Goal: Information Seeking & Learning: Learn about a topic

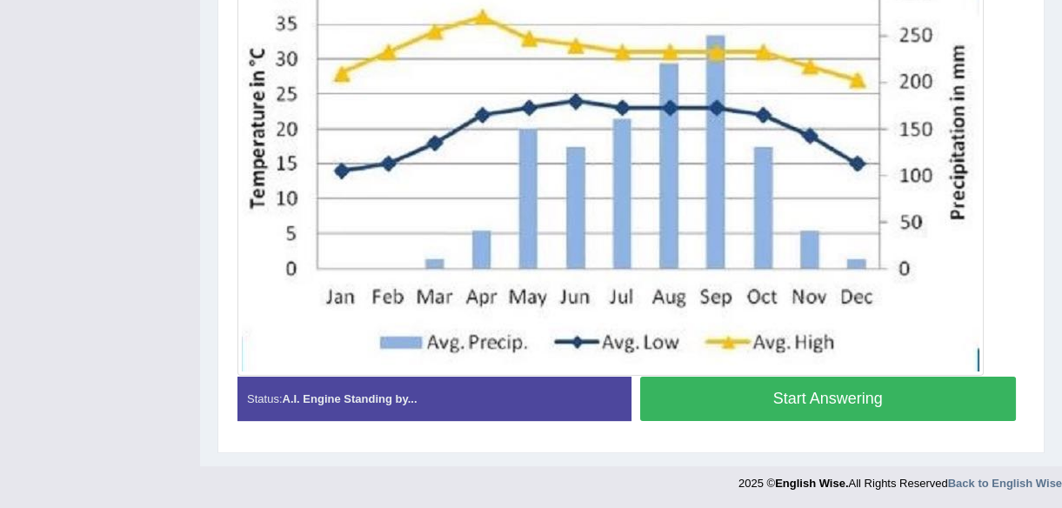
scroll to position [502, 0]
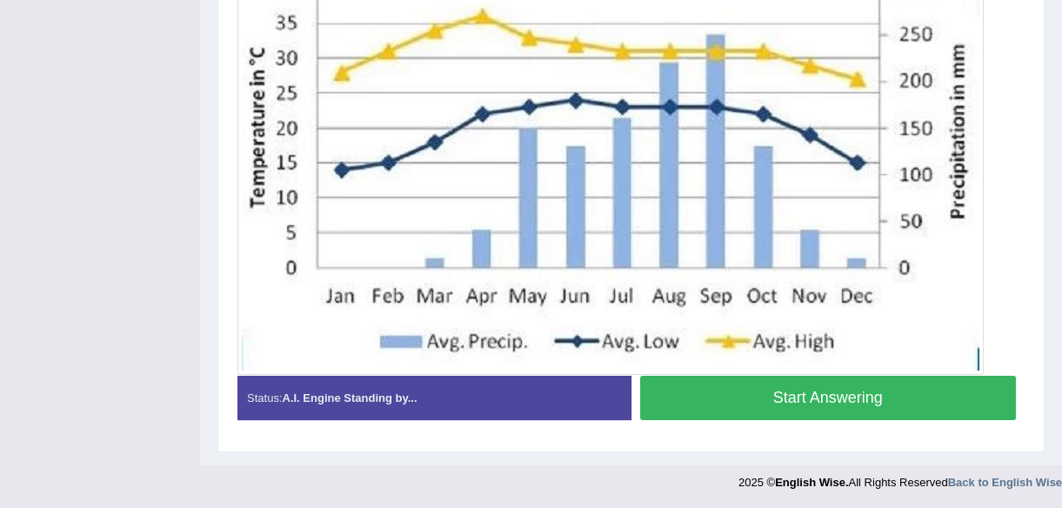
click at [806, 398] on button "Start Answering" at bounding box center [828, 398] width 377 height 44
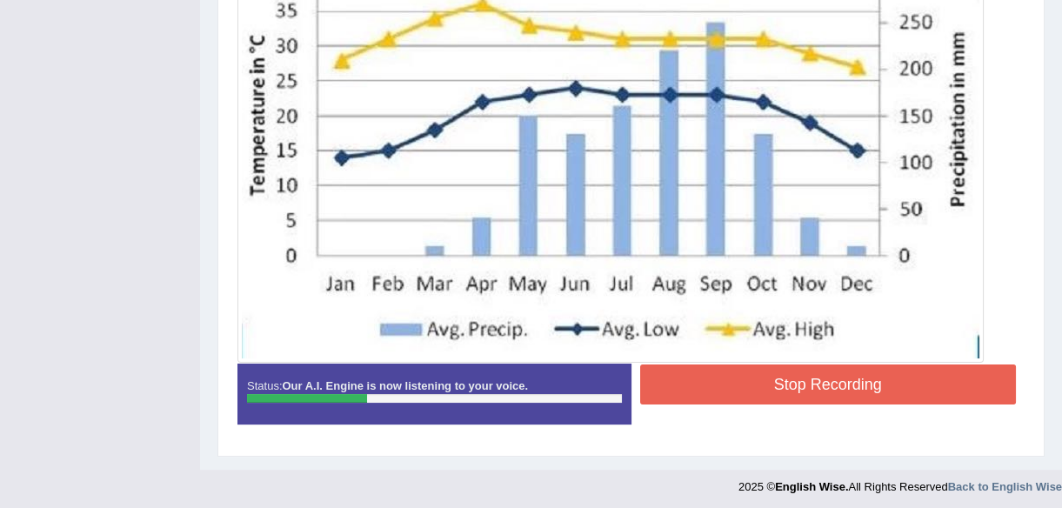
scroll to position [518, 0]
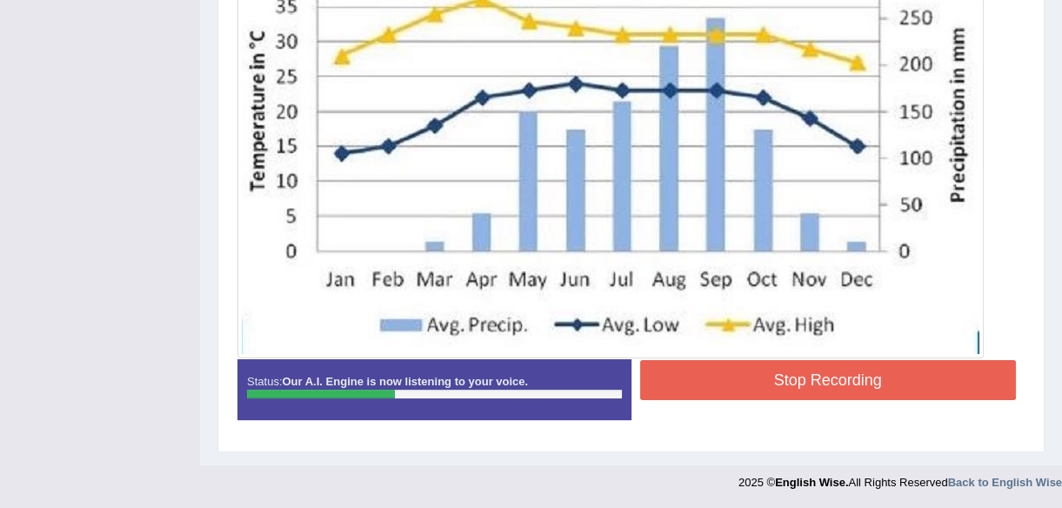
click at [813, 377] on button "Stop Recording" at bounding box center [828, 380] width 377 height 40
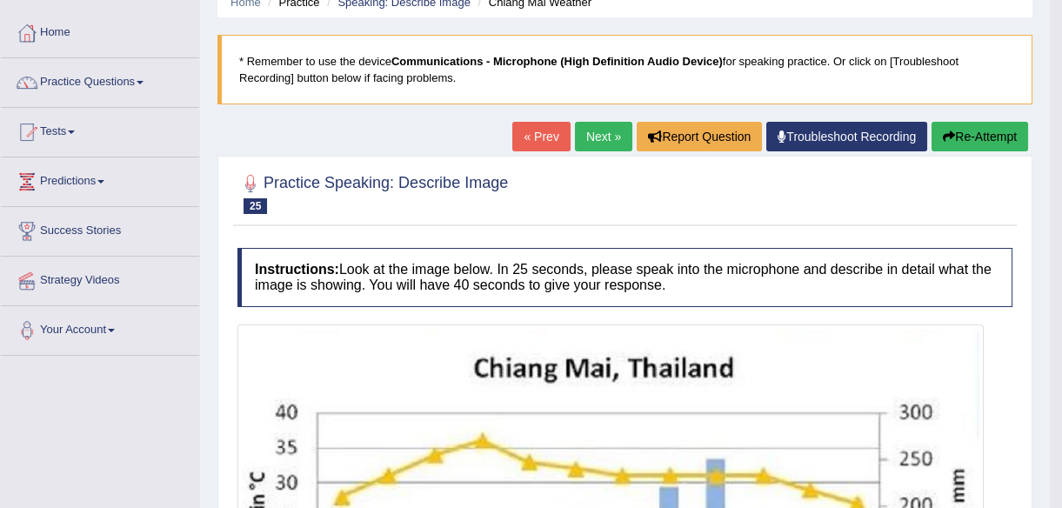
scroll to position [43, 0]
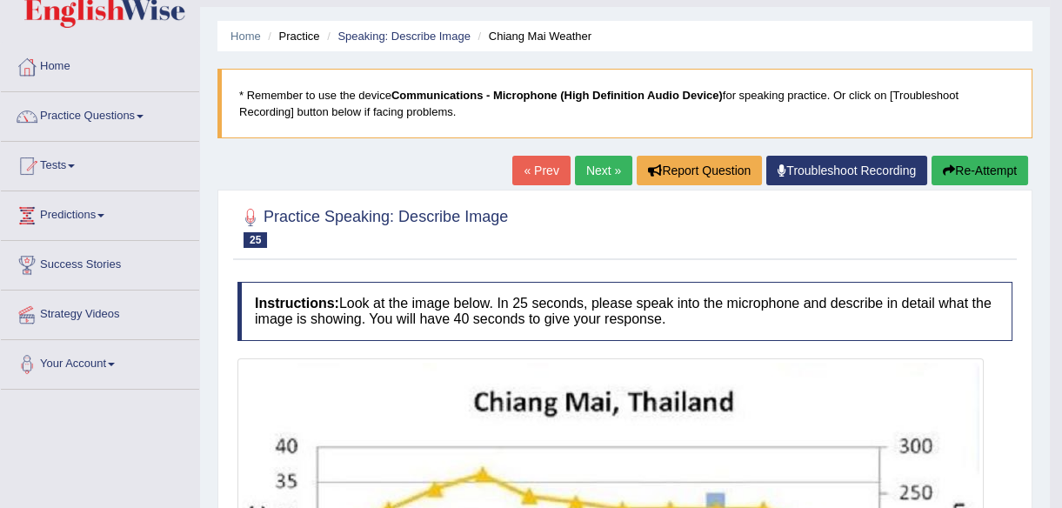
click at [966, 170] on button "Re-Attempt" at bounding box center [980, 171] width 97 height 30
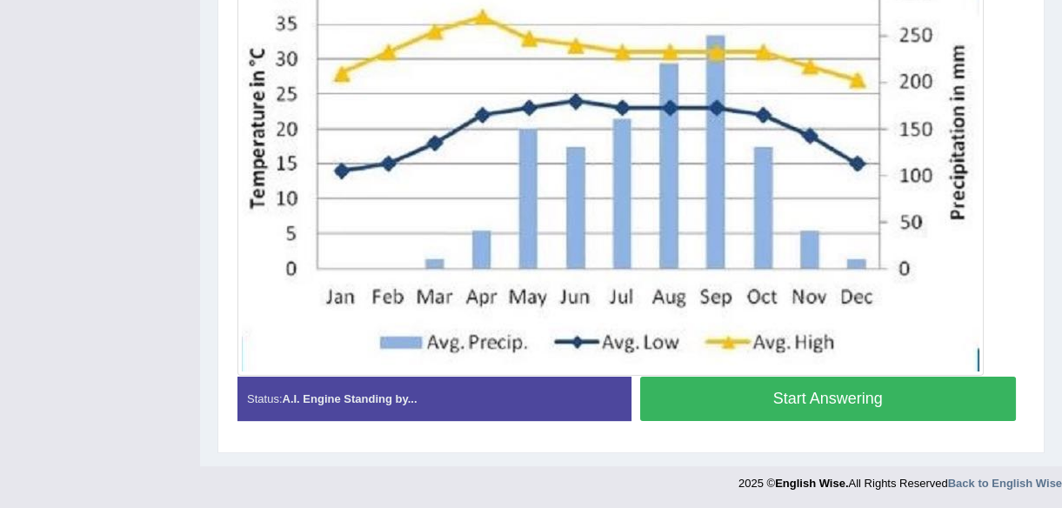
scroll to position [557, 0]
click at [808, 397] on button "Start Answering" at bounding box center [828, 399] width 377 height 44
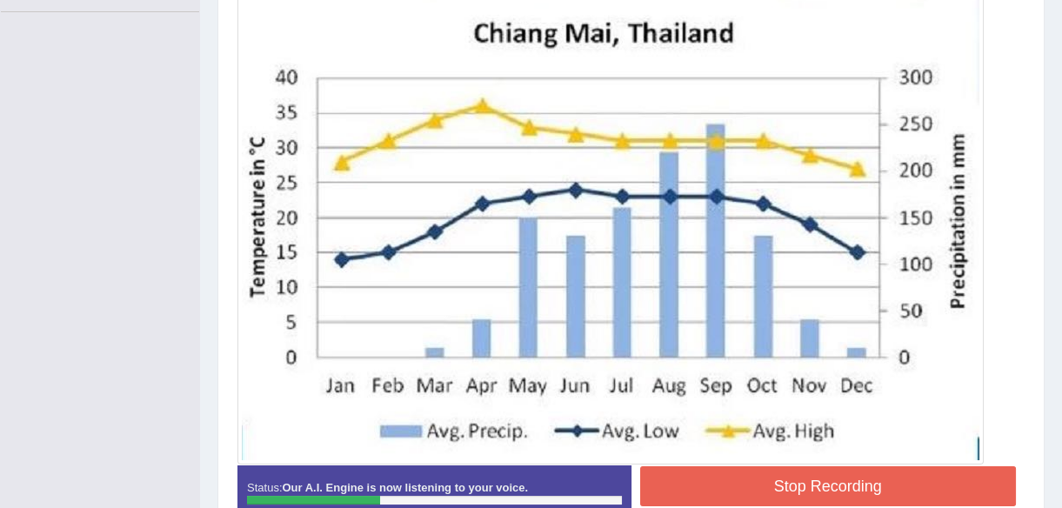
scroll to position [115, 0]
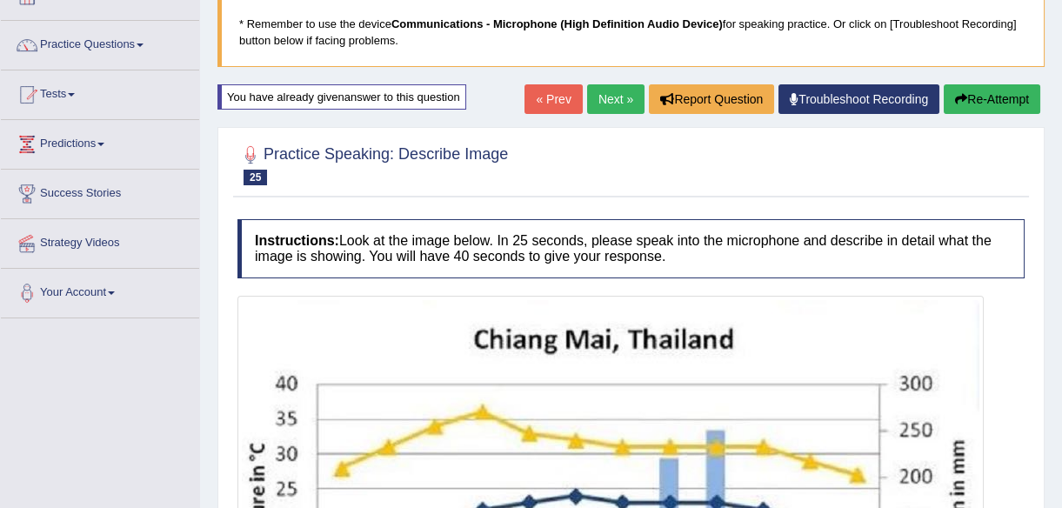
click at [552, 101] on link "« Prev" at bounding box center [553, 99] width 57 height 30
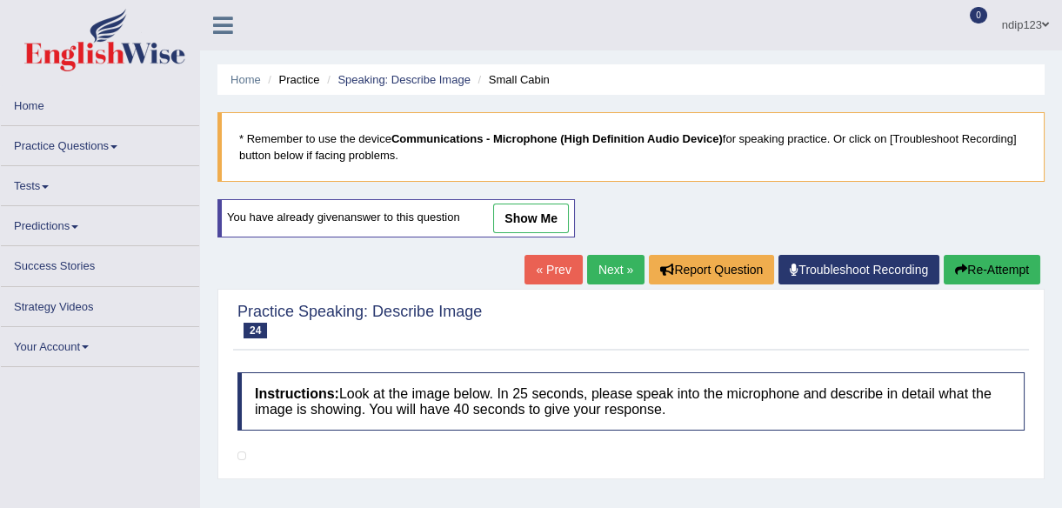
click at [612, 261] on link "Next »" at bounding box center [615, 270] width 57 height 30
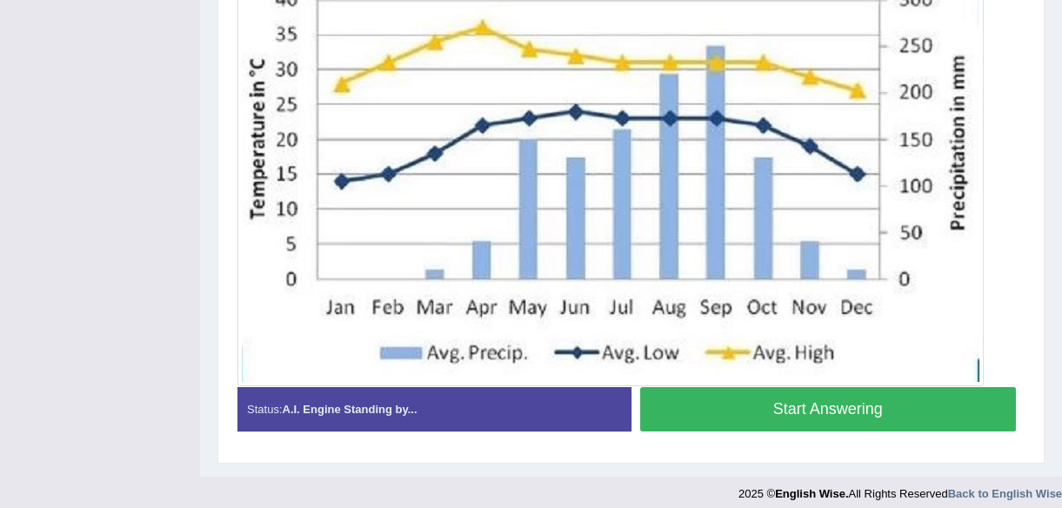
scroll to position [557, 0]
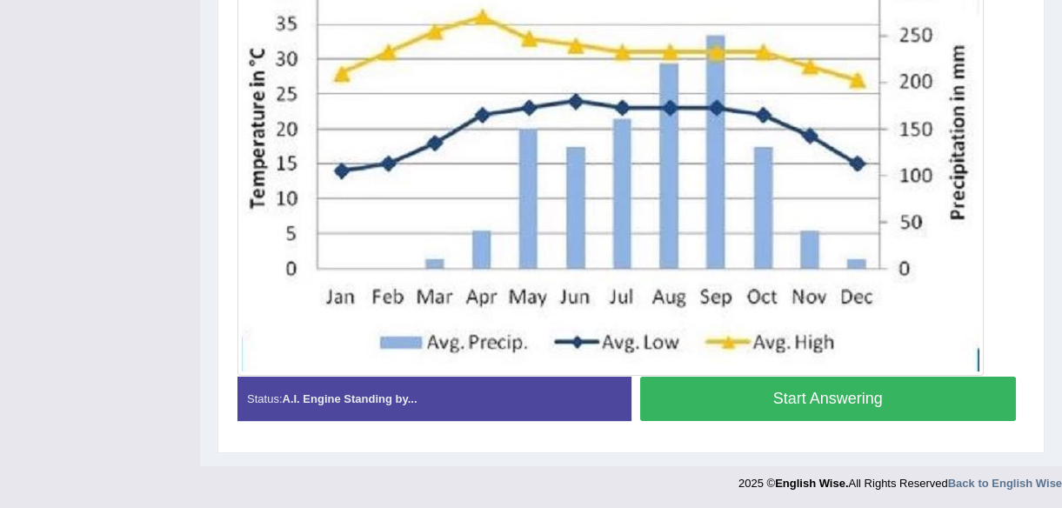
click at [819, 392] on button "Start Answering" at bounding box center [828, 399] width 377 height 44
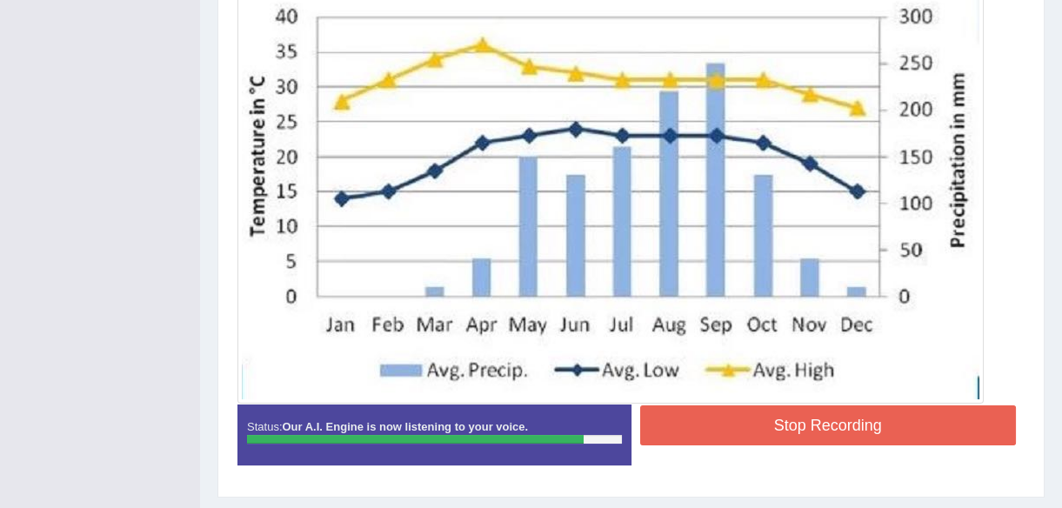
scroll to position [527, 0]
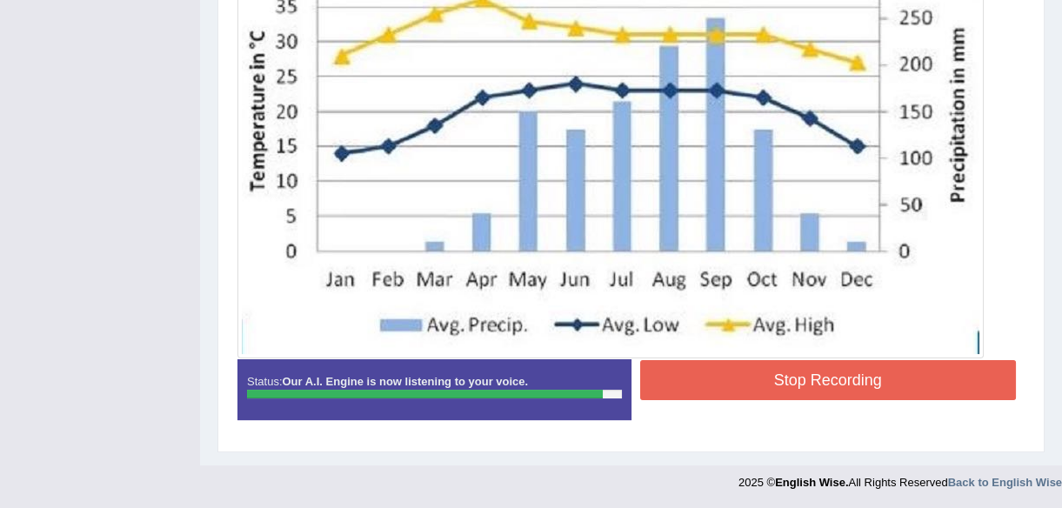
click at [877, 382] on button "Stop Recording" at bounding box center [828, 380] width 377 height 40
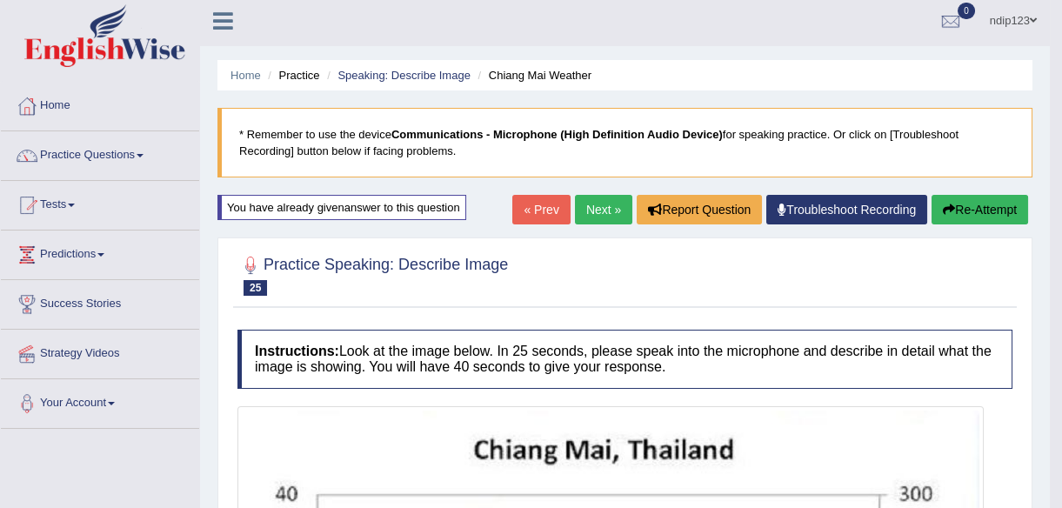
scroll to position [0, 0]
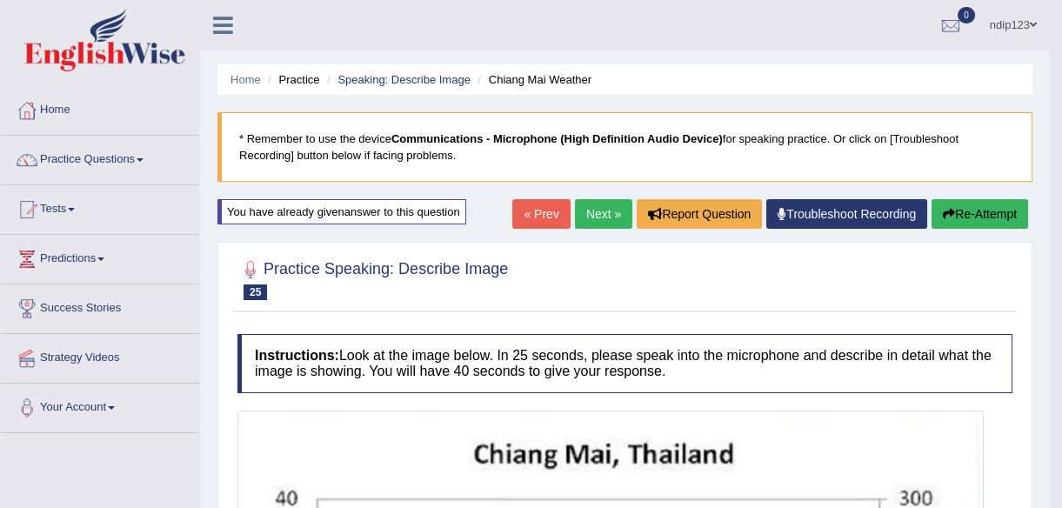
click at [954, 213] on button "Re-Attempt" at bounding box center [980, 214] width 97 height 30
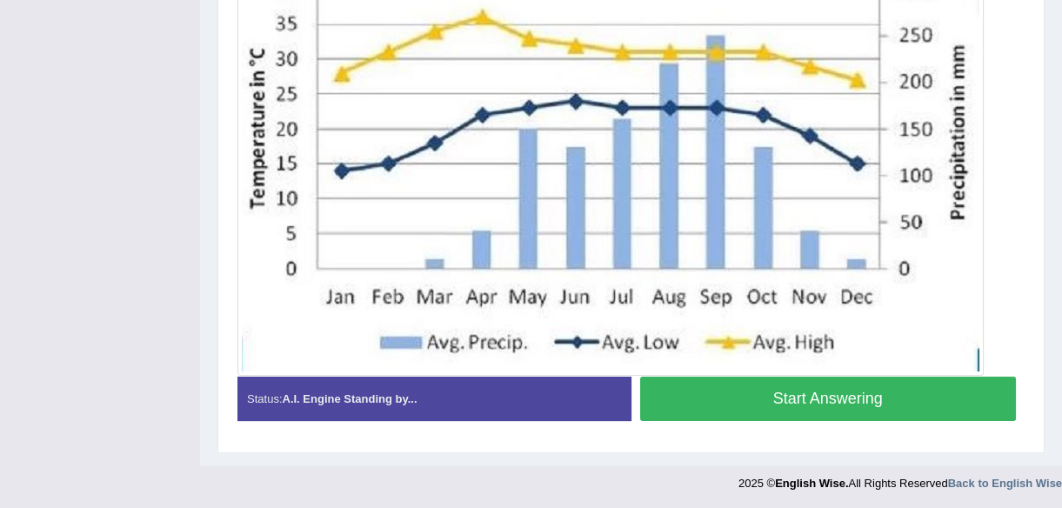
click at [805, 398] on button "Start Answering" at bounding box center [828, 399] width 377 height 44
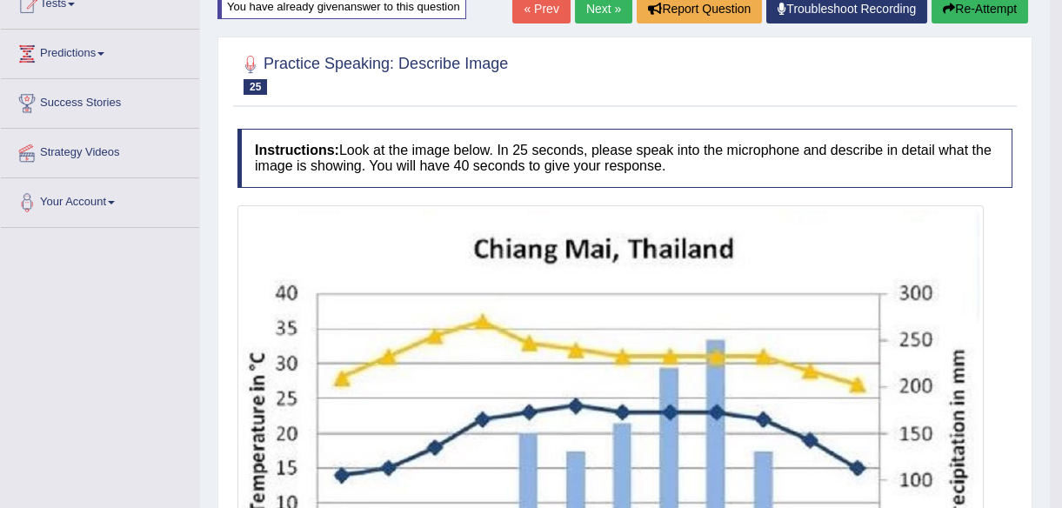
scroll to position [194, 0]
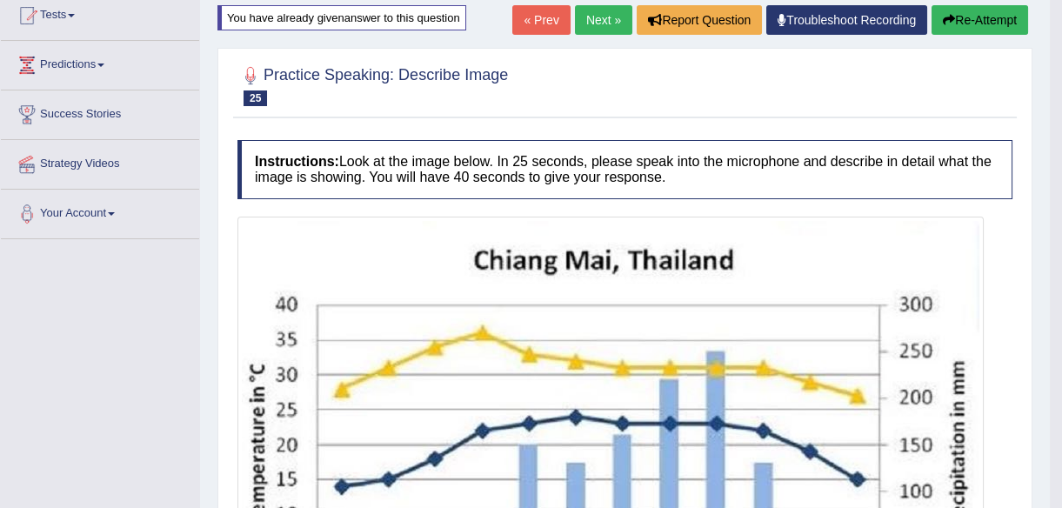
click at [971, 22] on button "Re-Attempt" at bounding box center [980, 20] width 97 height 30
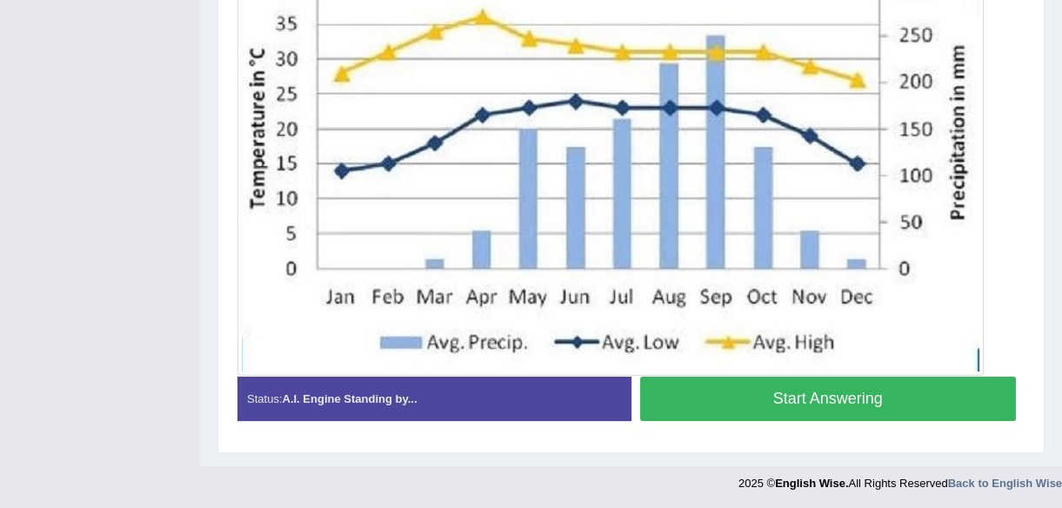
click at [823, 393] on button "Start Answering" at bounding box center [828, 399] width 377 height 44
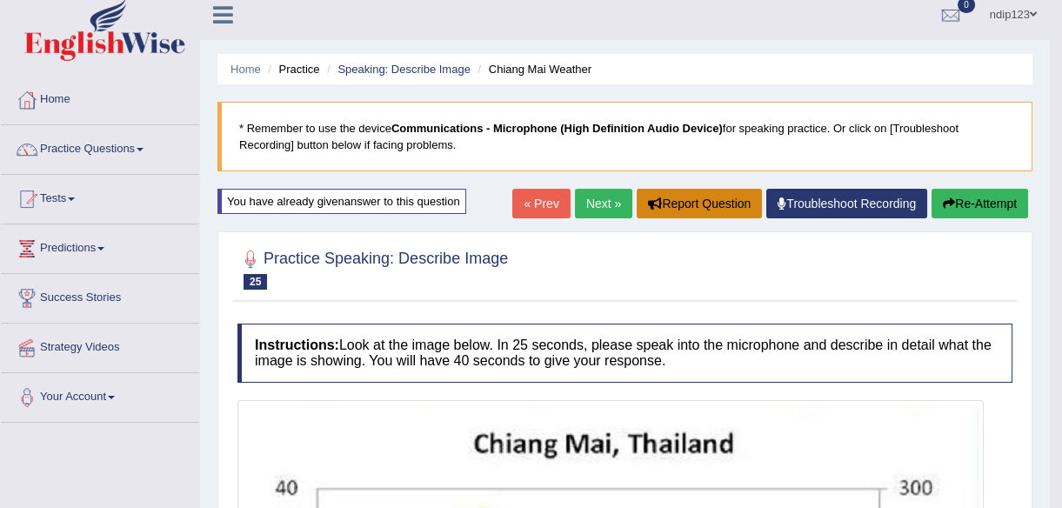
scroll to position [10, 0]
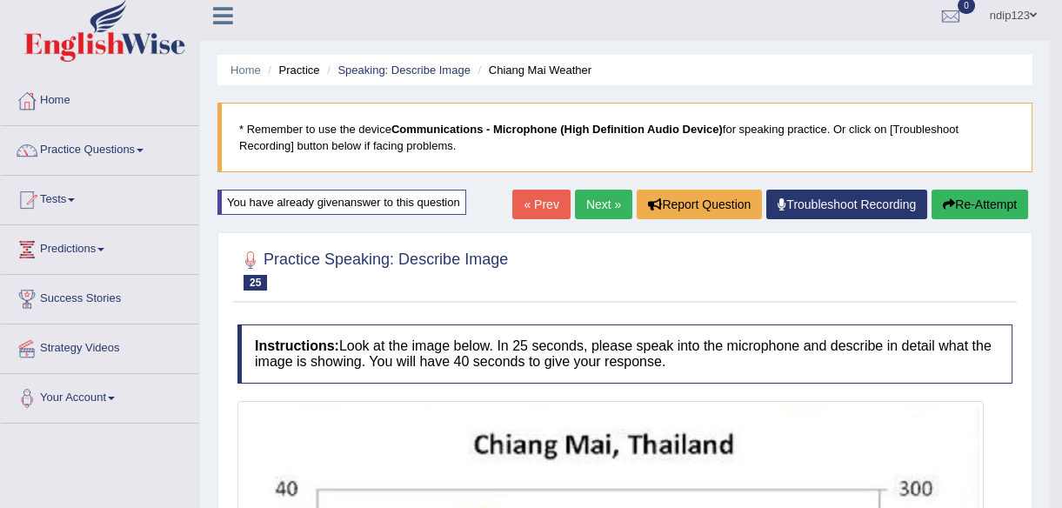
click at [956, 199] on button "Re-Attempt" at bounding box center [980, 205] width 97 height 30
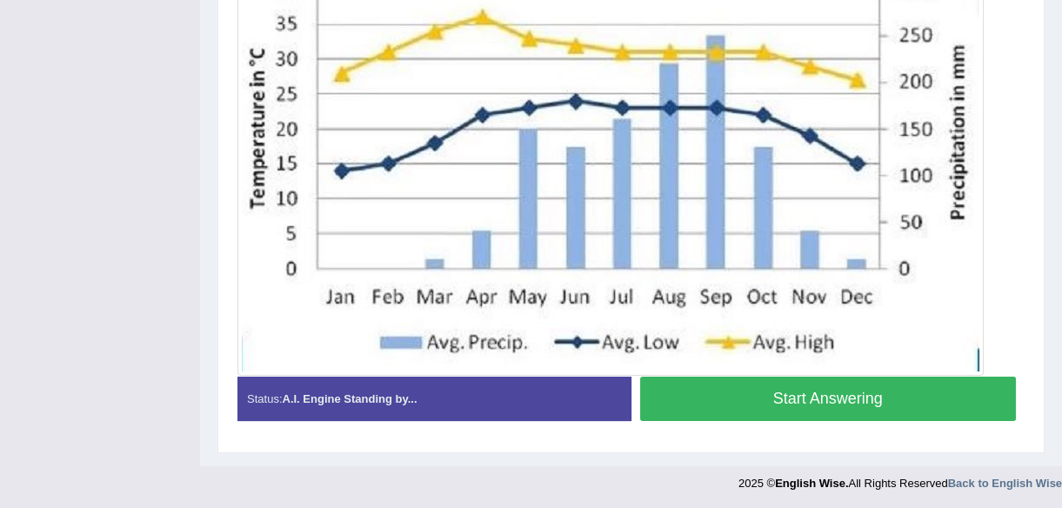
click at [793, 391] on button "Start Answering" at bounding box center [828, 399] width 377 height 44
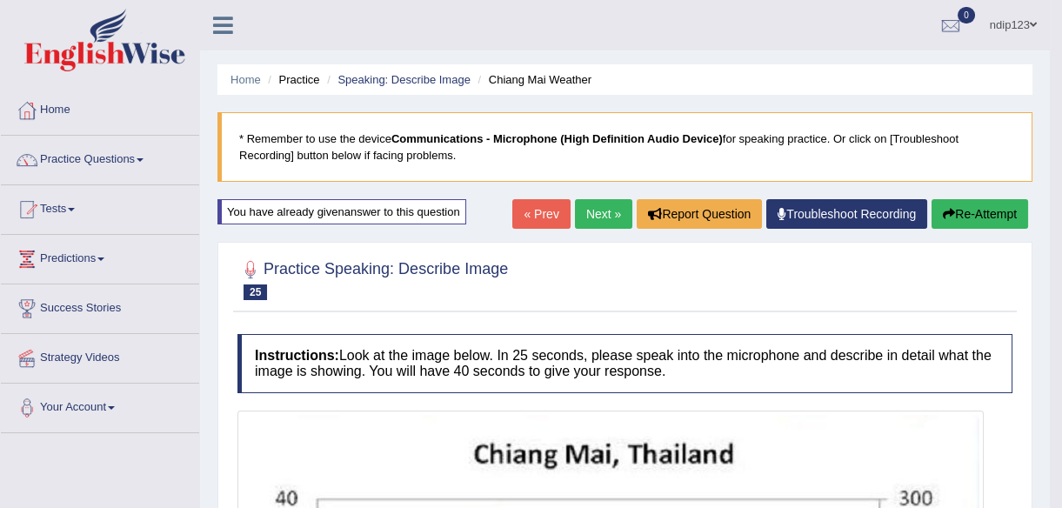
click at [991, 217] on button "Re-Attempt" at bounding box center [980, 214] width 97 height 30
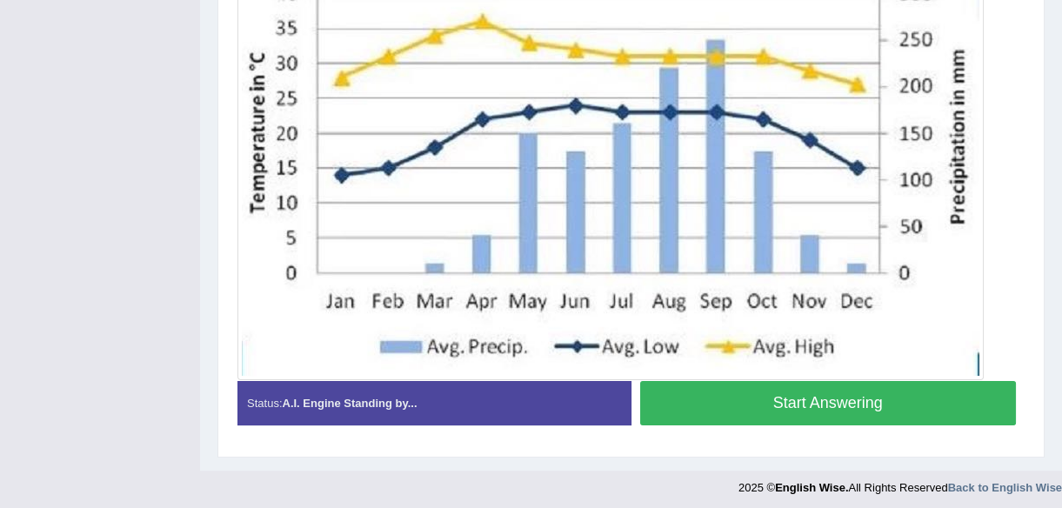
scroll to position [557, 0]
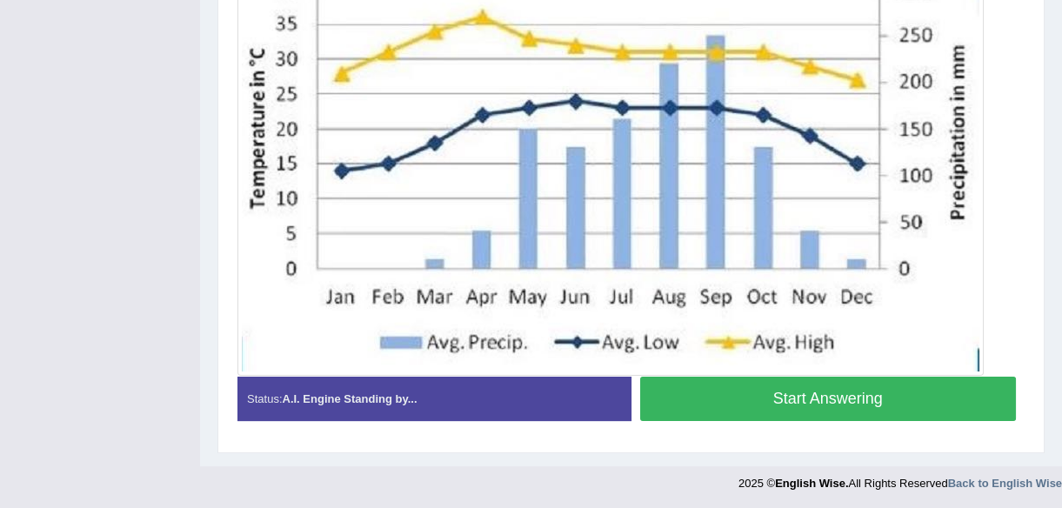
click at [836, 396] on button "Start Answering" at bounding box center [828, 399] width 377 height 44
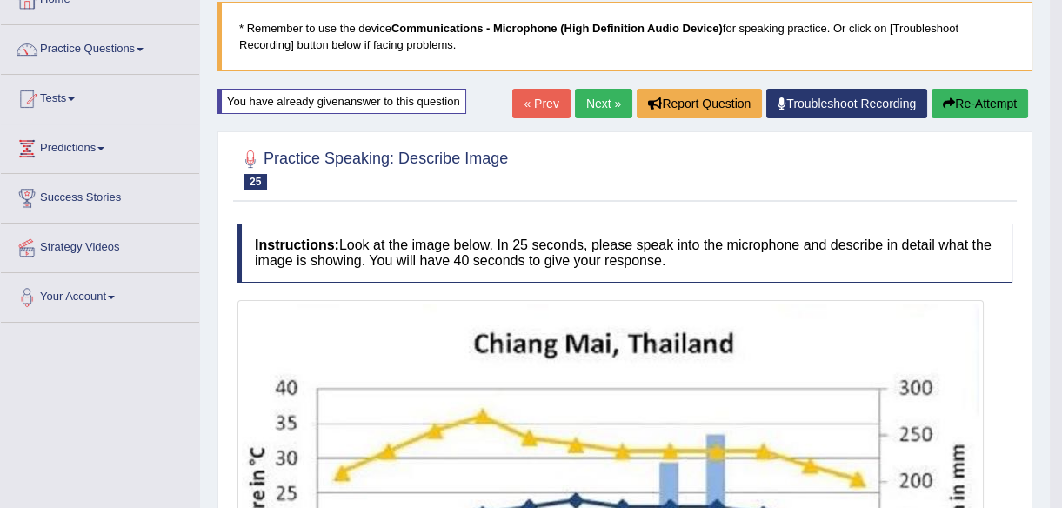
scroll to position [0, 0]
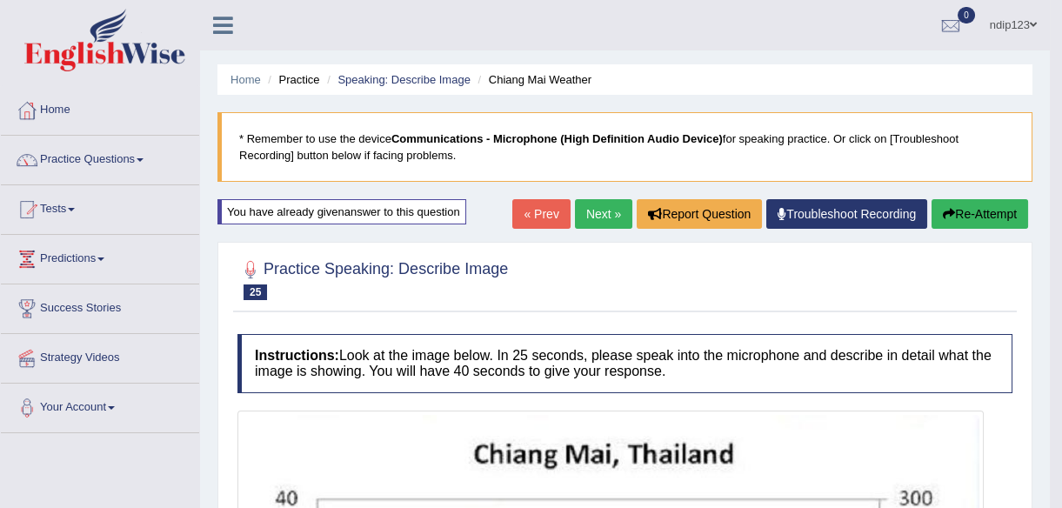
click at [608, 208] on link "Next »" at bounding box center [603, 214] width 57 height 30
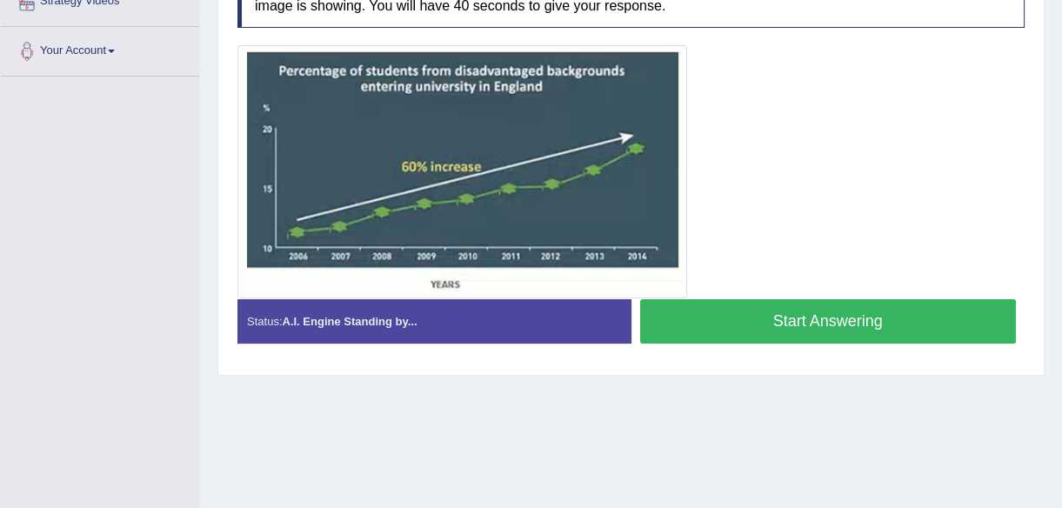
scroll to position [395, 0]
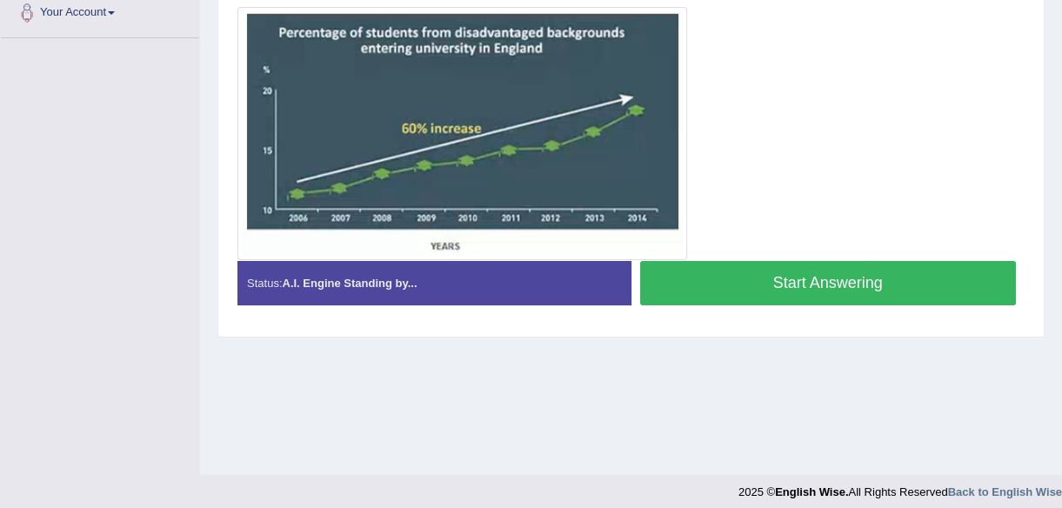
click at [809, 261] on button "Start Answering" at bounding box center [828, 283] width 377 height 44
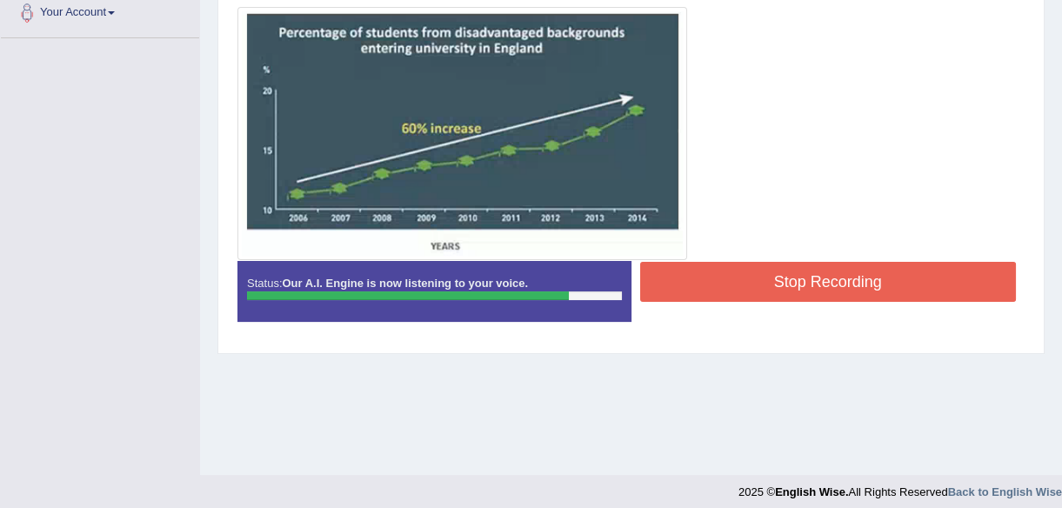
click at [817, 278] on button "Stop Recording" at bounding box center [828, 282] width 377 height 40
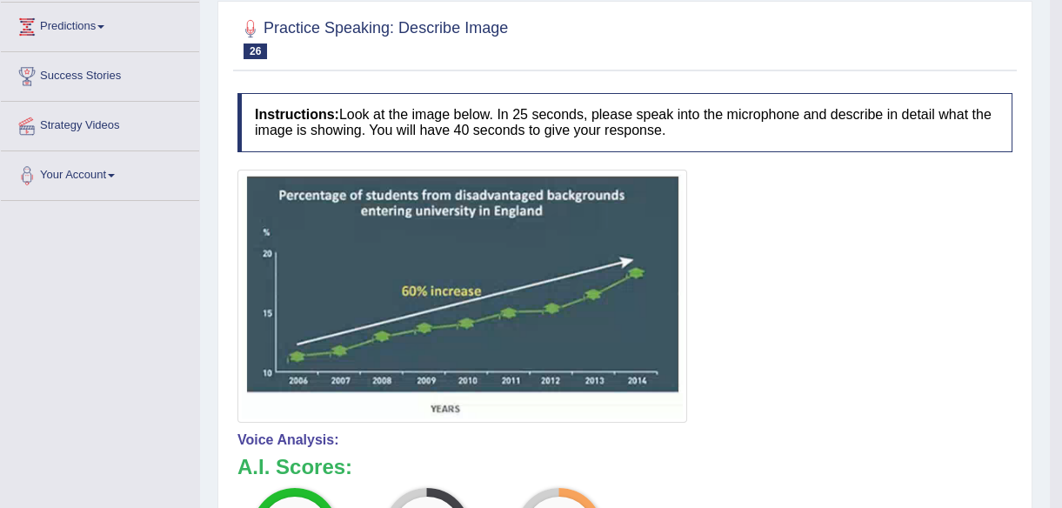
scroll to position [0, 0]
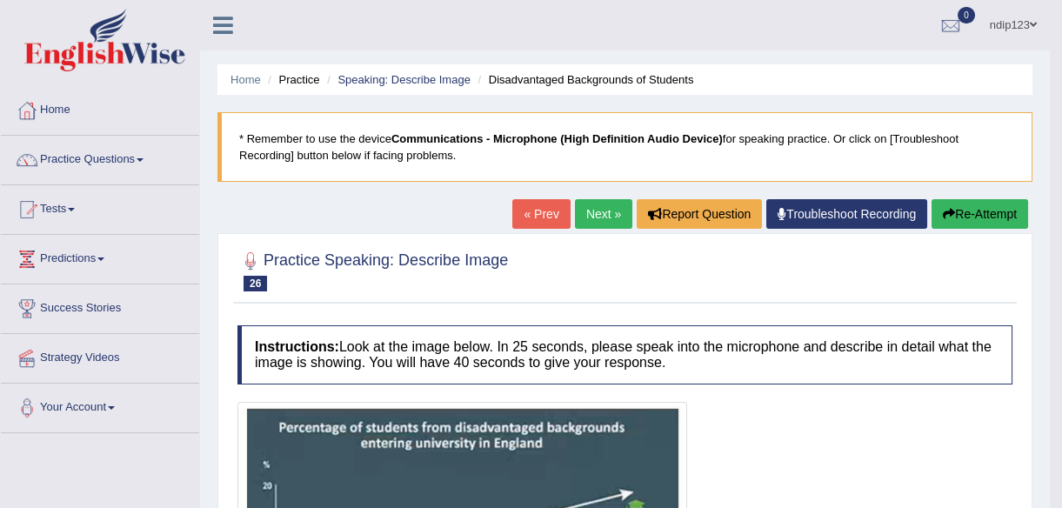
click at [957, 214] on button "Re-Attempt" at bounding box center [980, 214] width 97 height 30
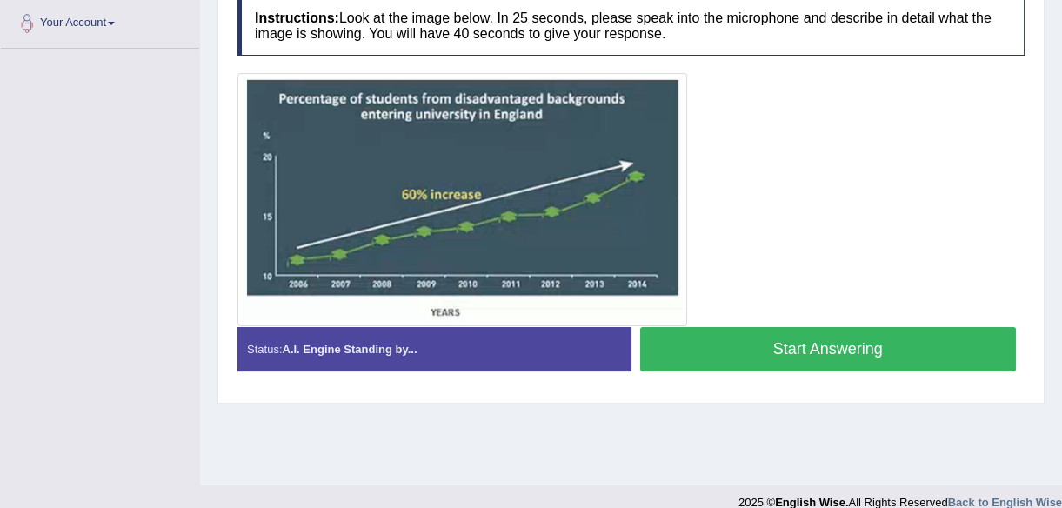
scroll to position [405, 0]
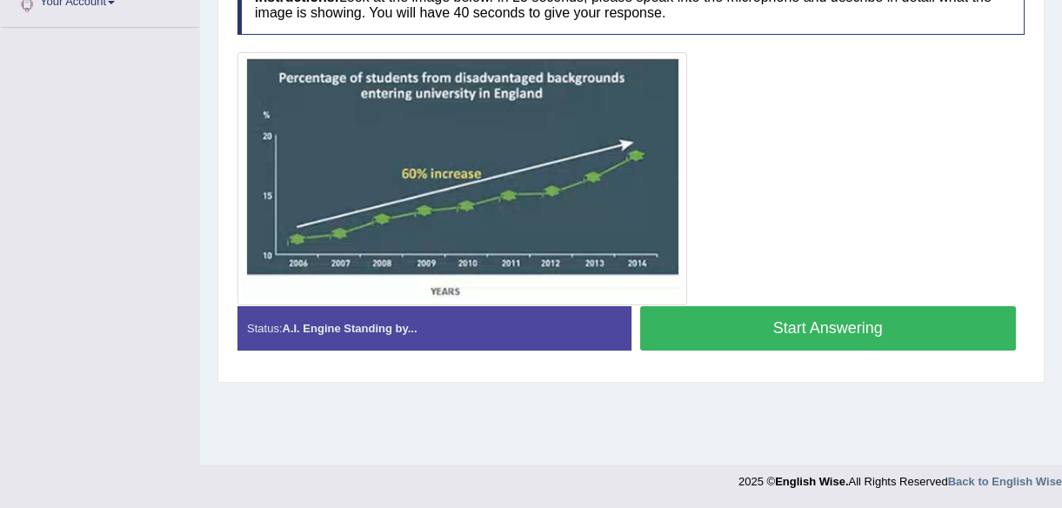
click at [810, 322] on button "Start Answering" at bounding box center [828, 328] width 377 height 44
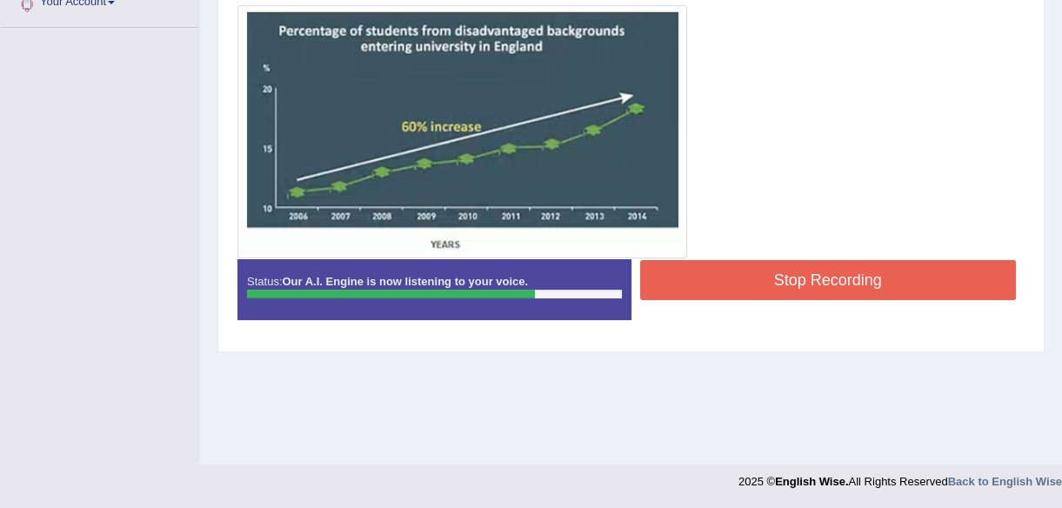
click at [844, 284] on button "Stop Recording" at bounding box center [828, 280] width 377 height 40
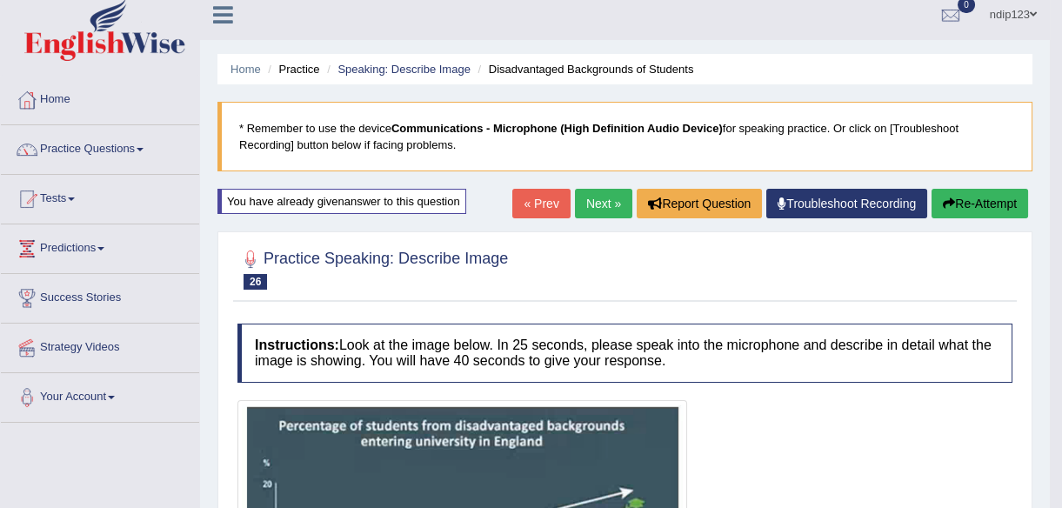
scroll to position [0, 0]
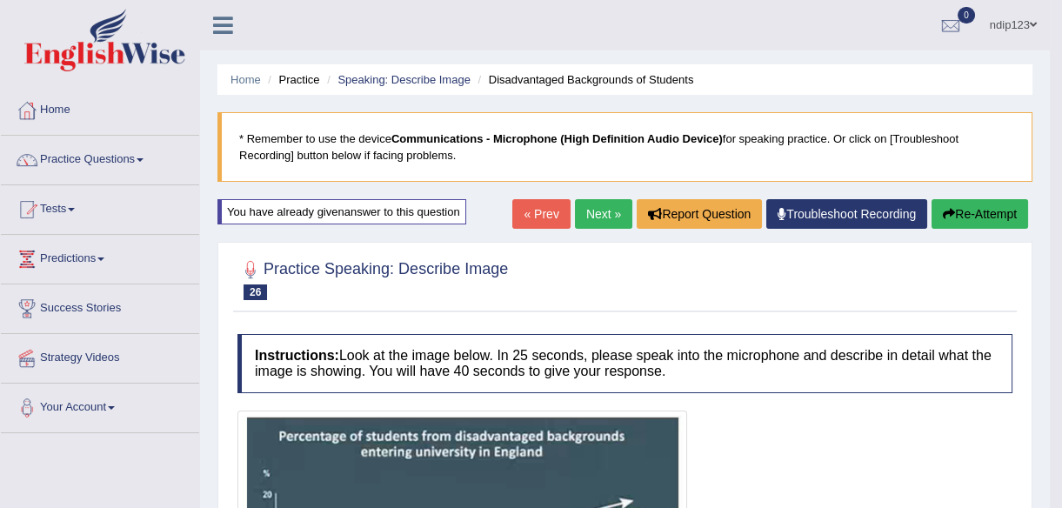
click at [991, 212] on button "Re-Attempt" at bounding box center [980, 214] width 97 height 30
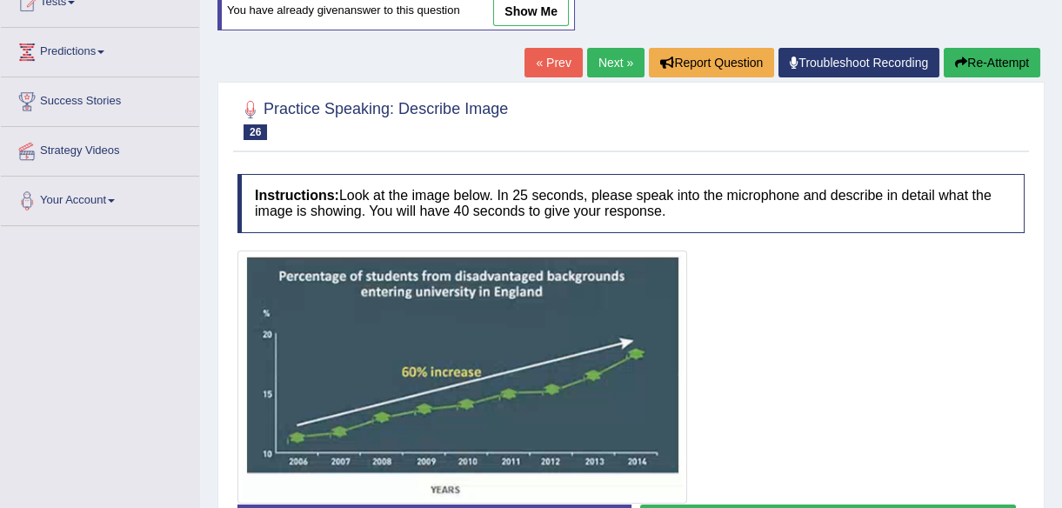
scroll to position [237, 0]
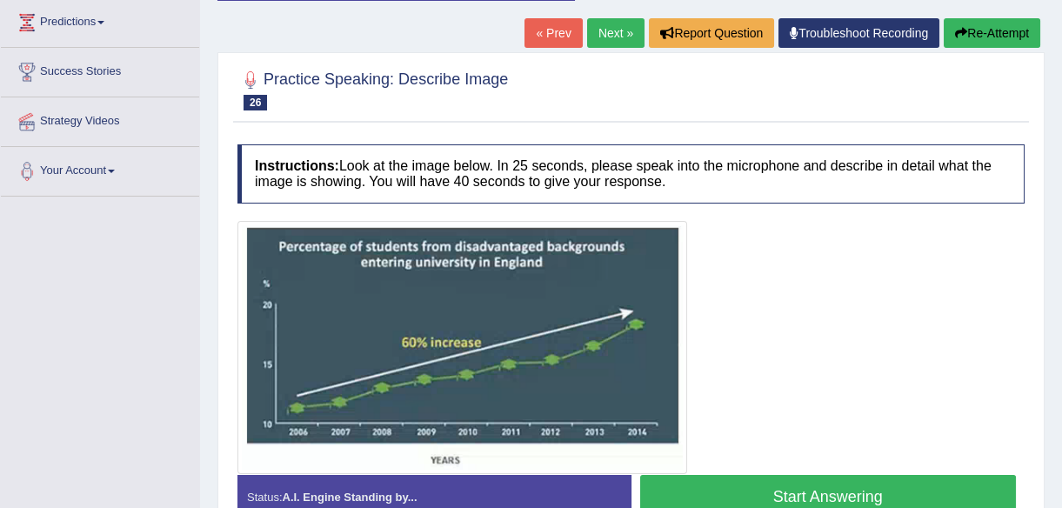
click at [612, 35] on link "Next »" at bounding box center [615, 33] width 57 height 30
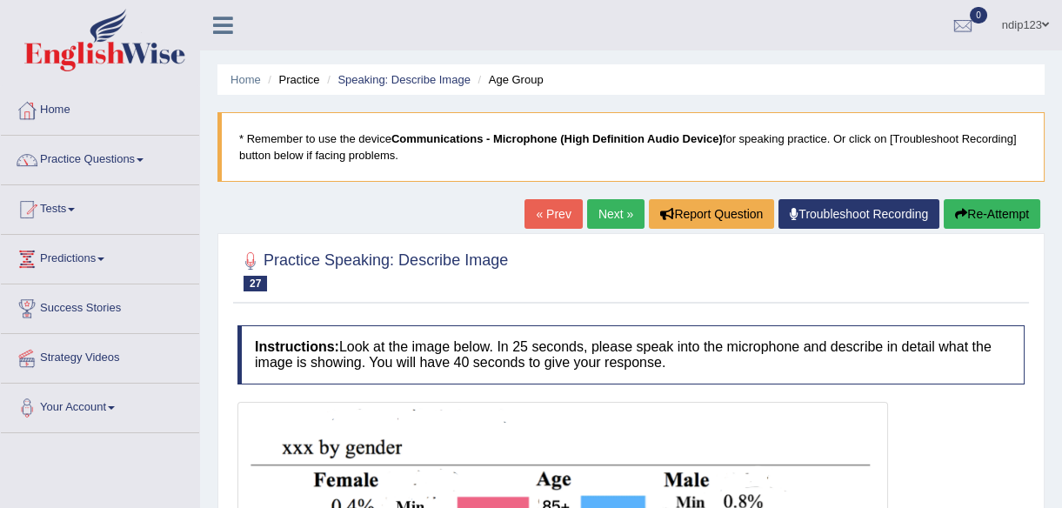
click at [612, 215] on link "Next »" at bounding box center [615, 214] width 57 height 30
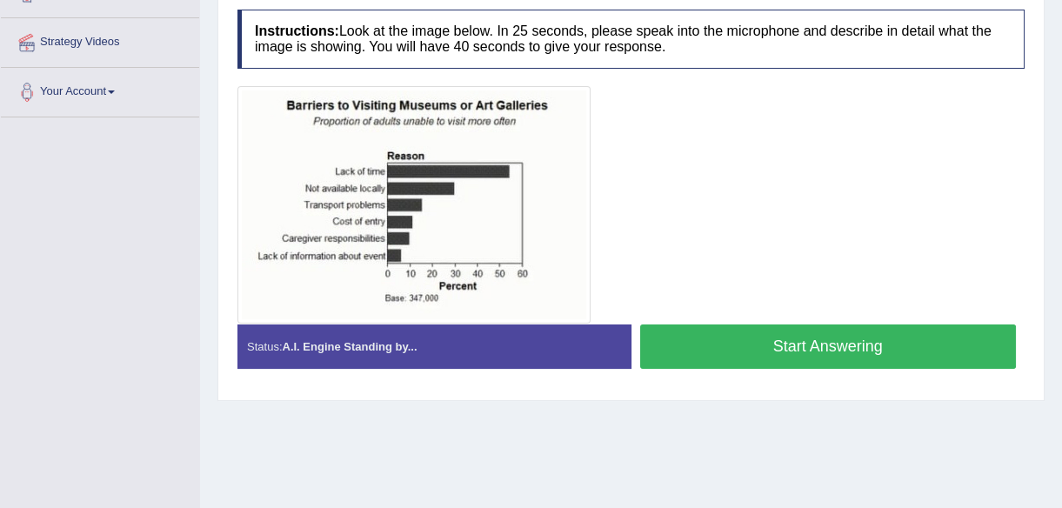
scroll to position [395, 0]
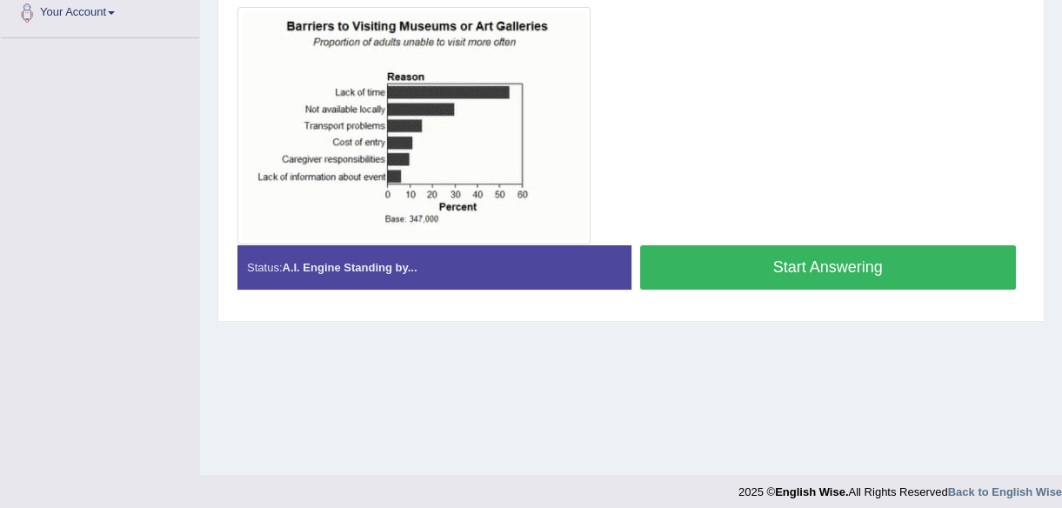
click at [739, 264] on button "Start Answering" at bounding box center [828, 267] width 377 height 44
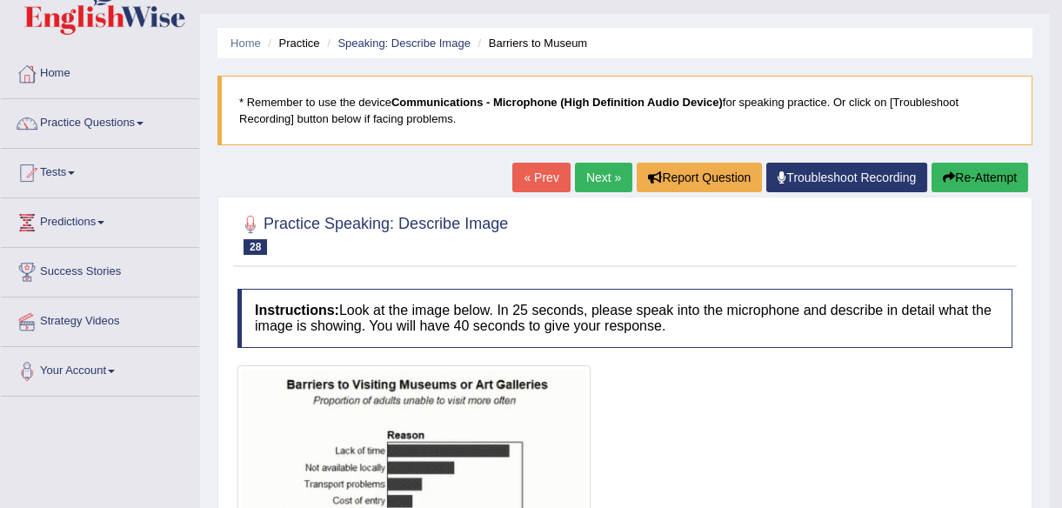
scroll to position [0, 0]
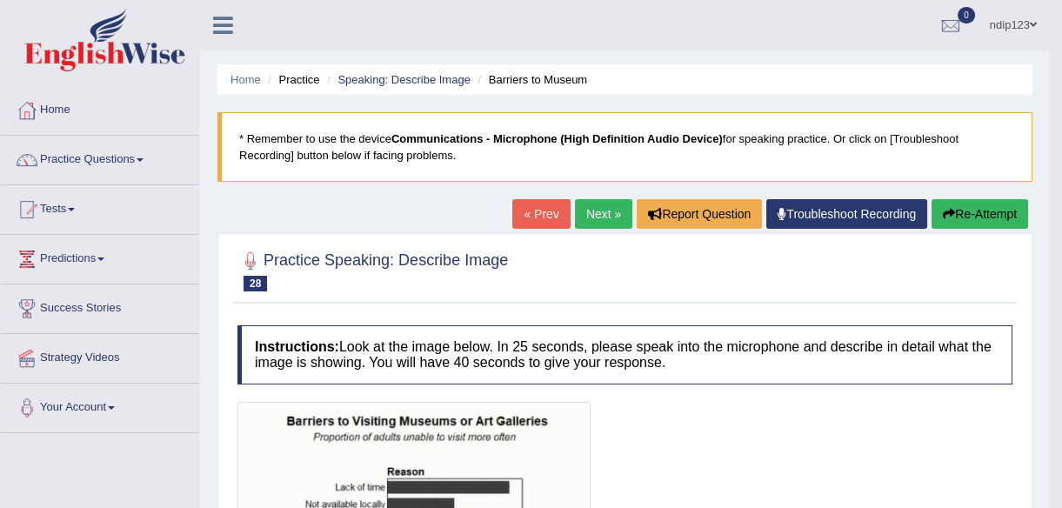
click at [952, 213] on icon "button" at bounding box center [949, 214] width 12 height 12
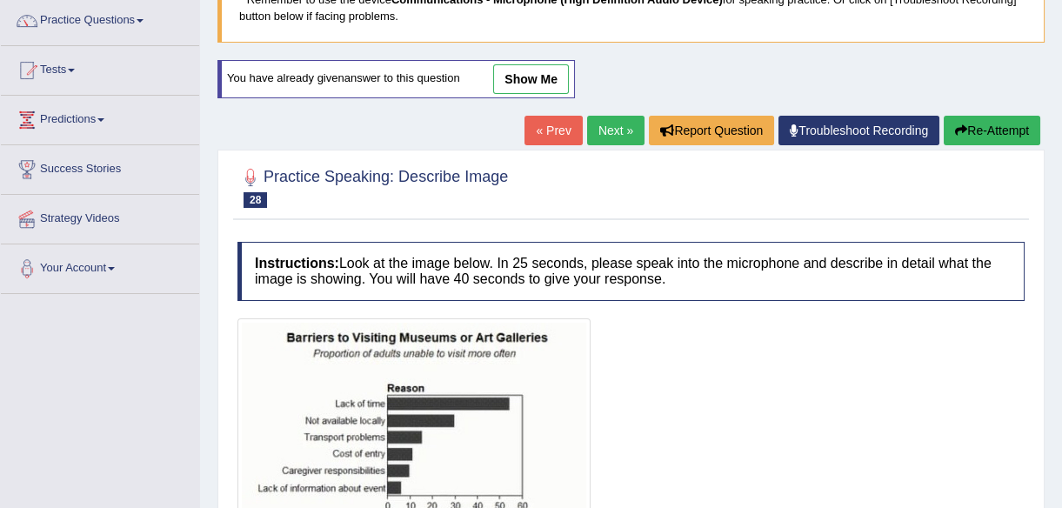
scroll to position [316, 0]
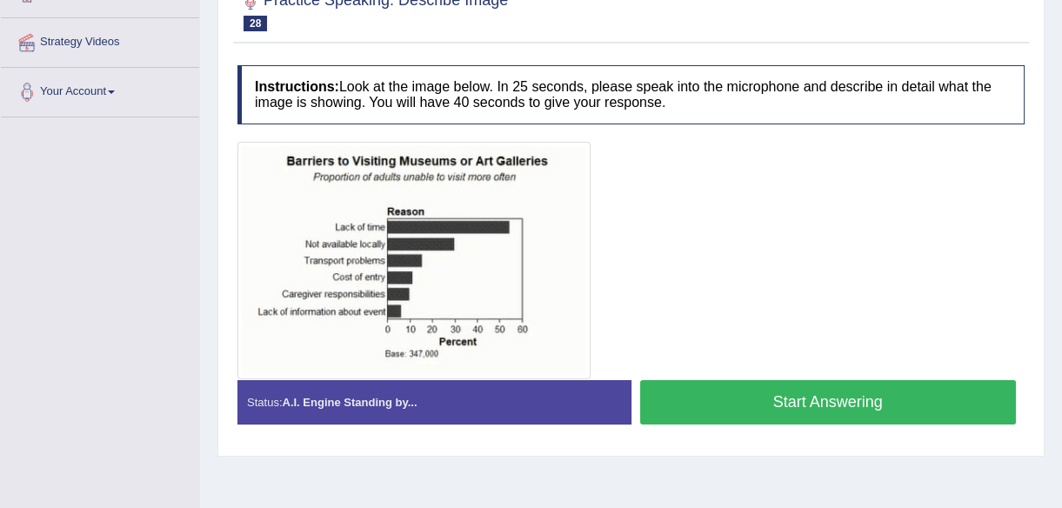
click at [743, 394] on button "Start Answering" at bounding box center [828, 402] width 377 height 44
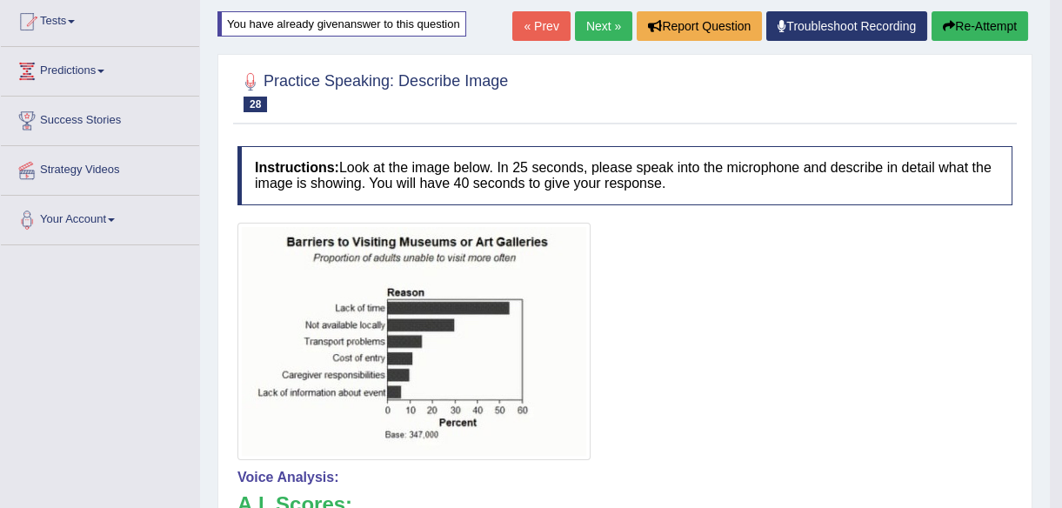
scroll to position [0, 0]
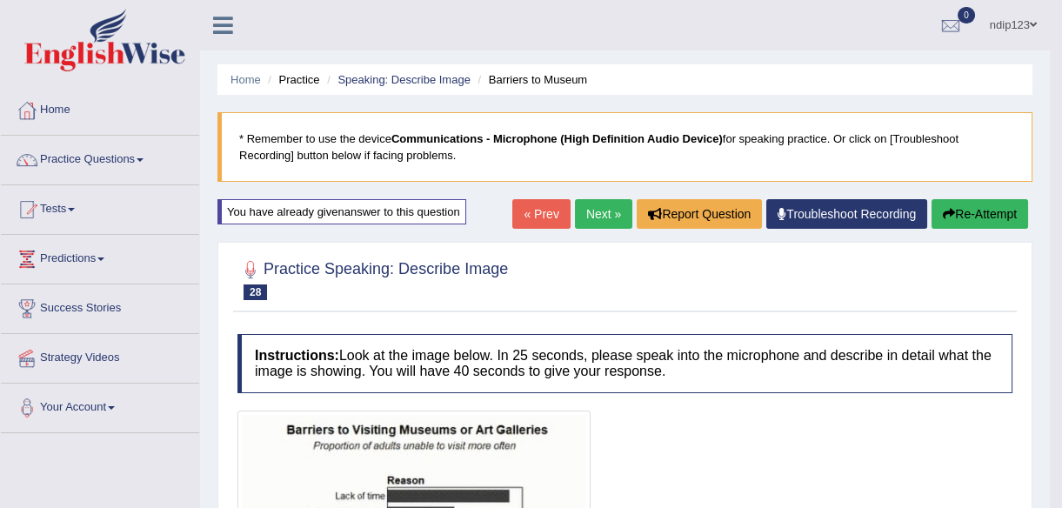
click at [587, 210] on link "Next »" at bounding box center [603, 214] width 57 height 30
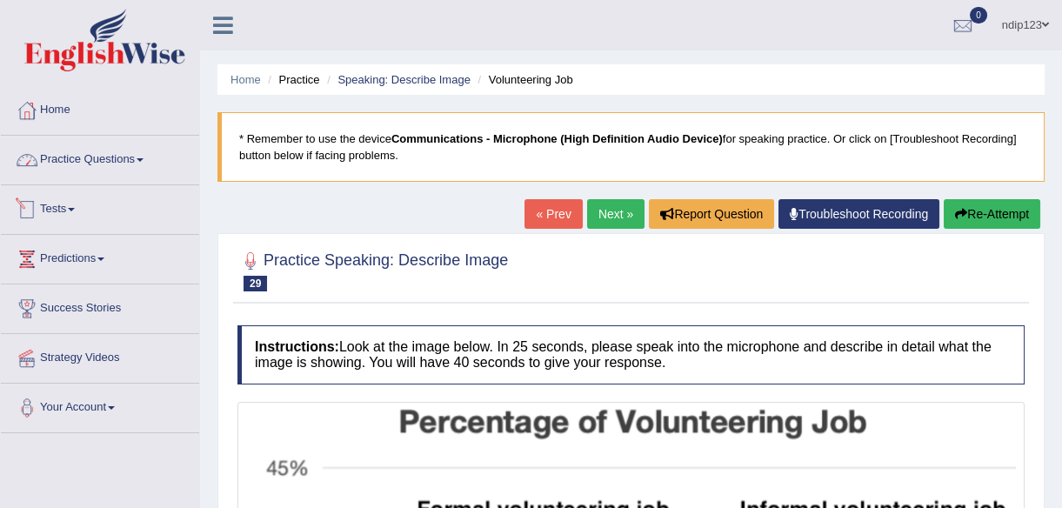
click at [105, 158] on link "Practice Questions" at bounding box center [100, 157] width 198 height 43
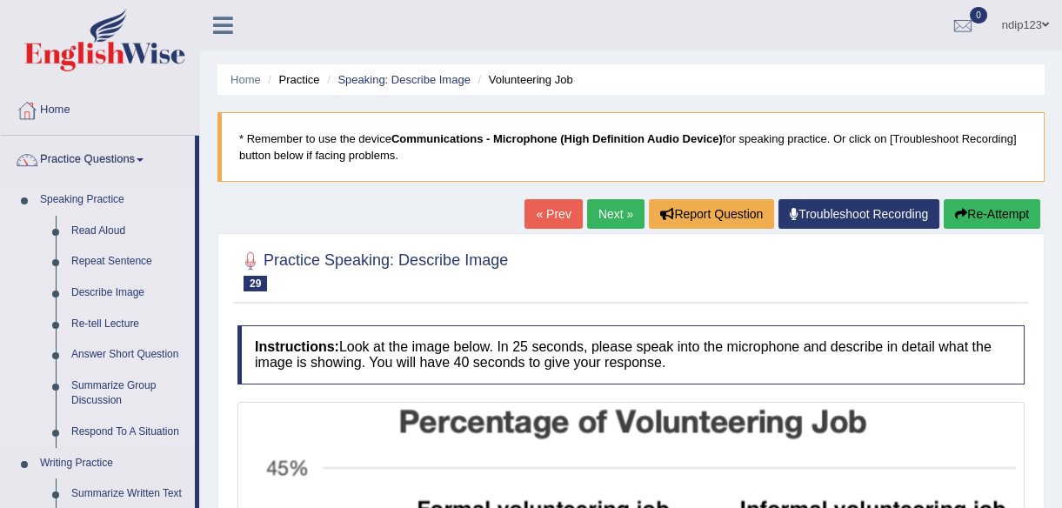
click at [116, 322] on link "Re-tell Lecture" at bounding box center [129, 324] width 131 height 31
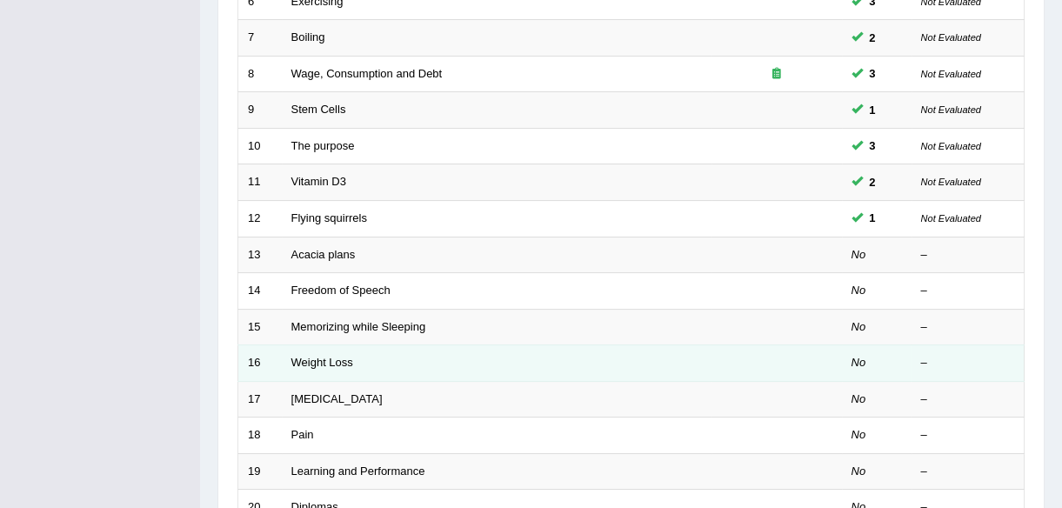
scroll to position [474, 0]
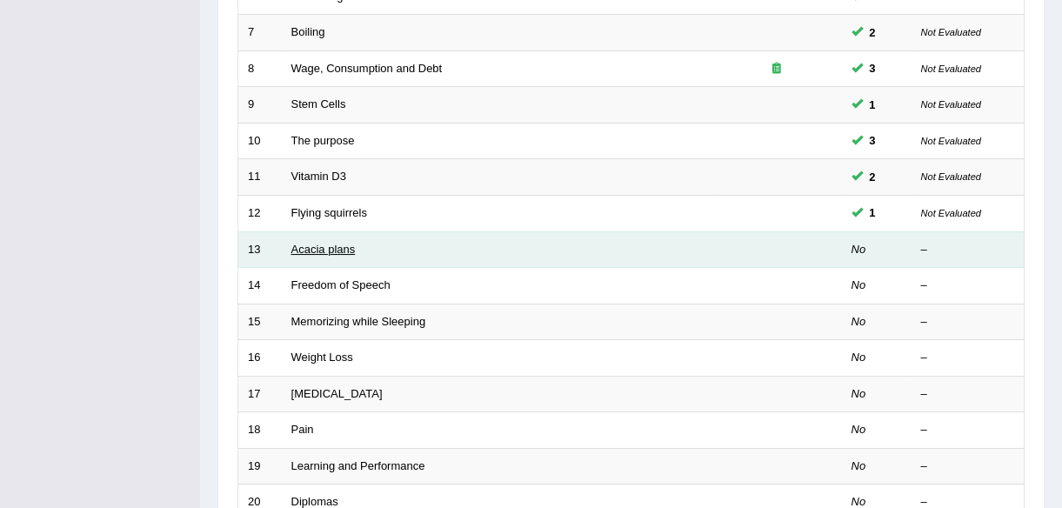
click at [333, 244] on link "Acacia plans" at bounding box center [323, 249] width 64 height 13
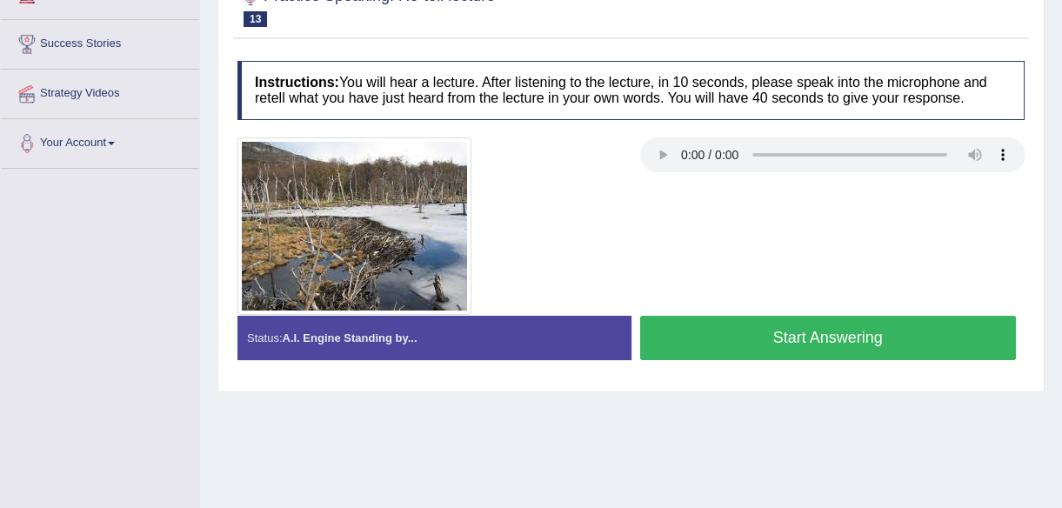
scroll to position [237, 0]
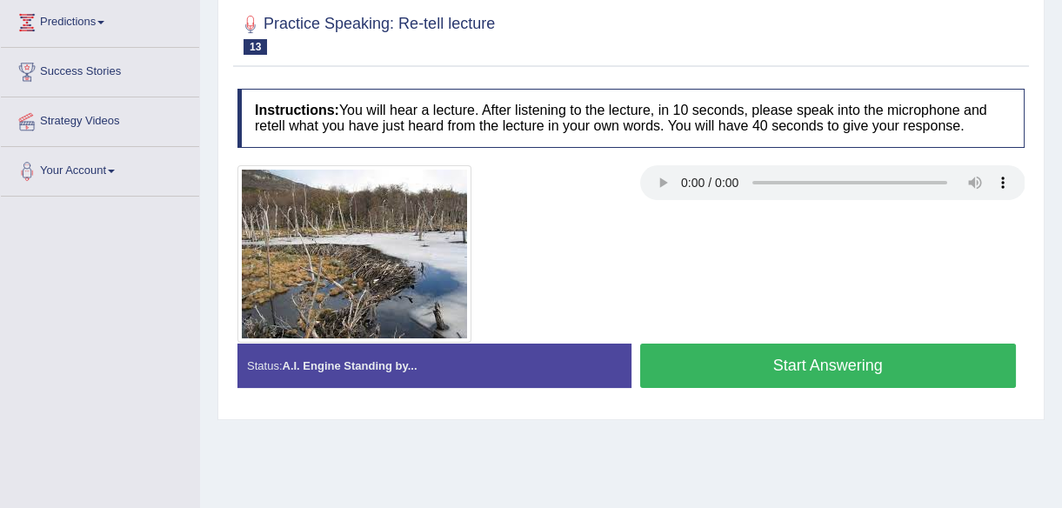
click at [806, 357] on button "Start Answering" at bounding box center [828, 366] width 377 height 44
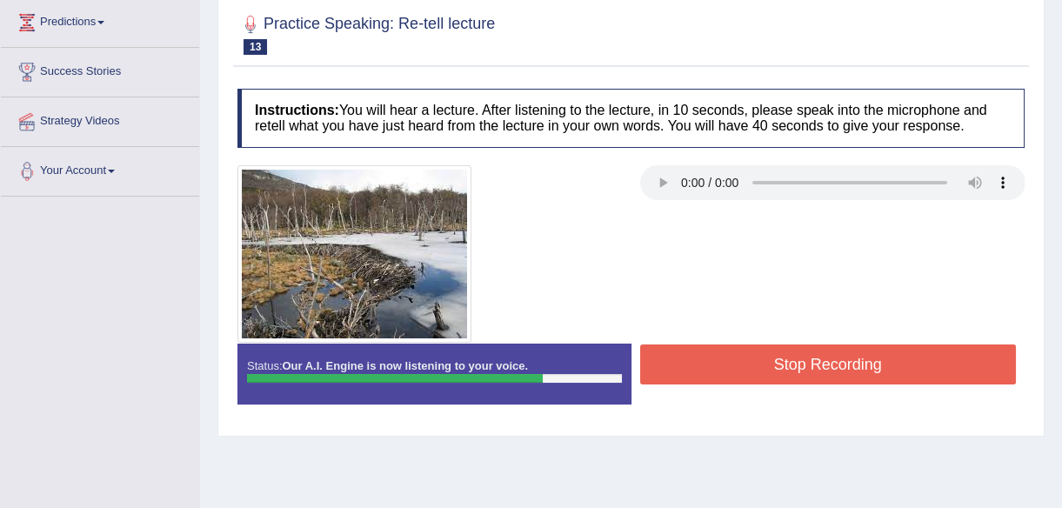
click at [813, 363] on button "Stop Recording" at bounding box center [828, 364] width 377 height 40
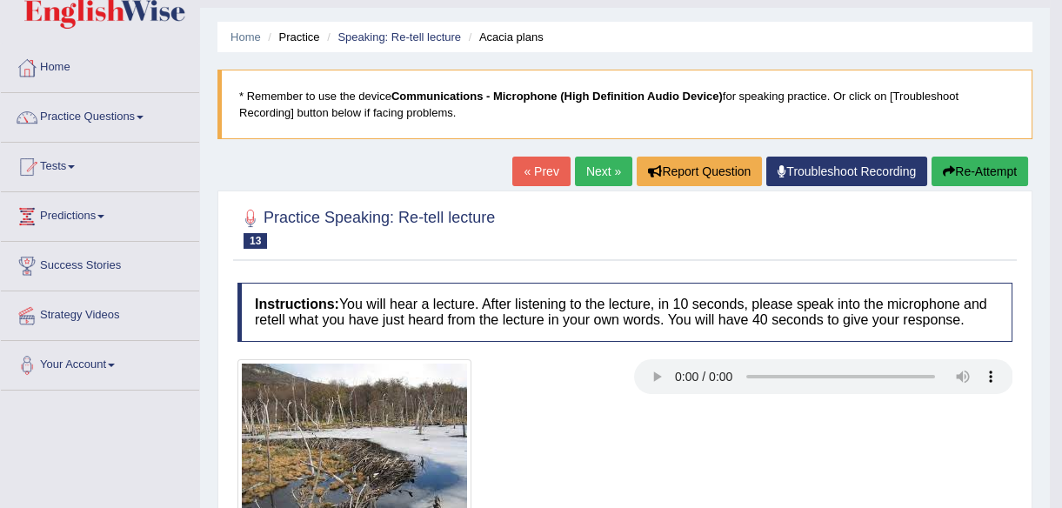
scroll to position [0, 0]
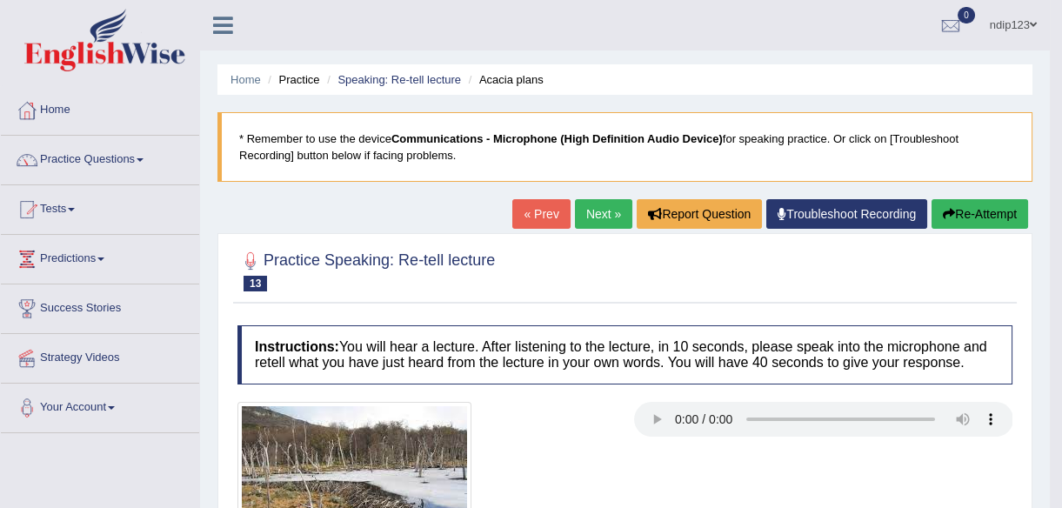
drag, startPoint x: 983, startPoint y: 211, endPoint x: 973, endPoint y: 207, distance: 10.5
click at [983, 212] on button "Re-Attempt" at bounding box center [980, 214] width 97 height 30
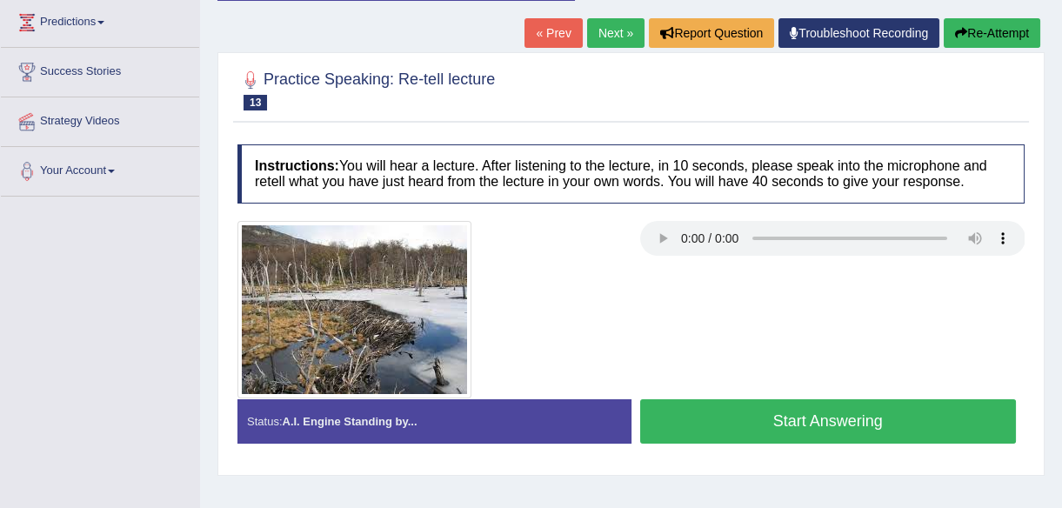
click at [600, 28] on link "Next »" at bounding box center [615, 33] width 57 height 30
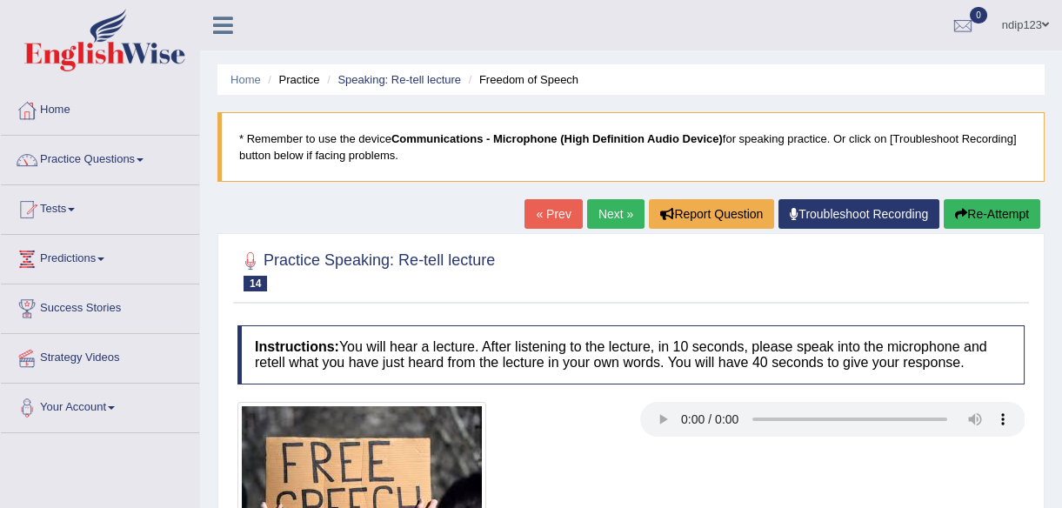
click at [552, 203] on link "« Prev" at bounding box center [553, 214] width 57 height 30
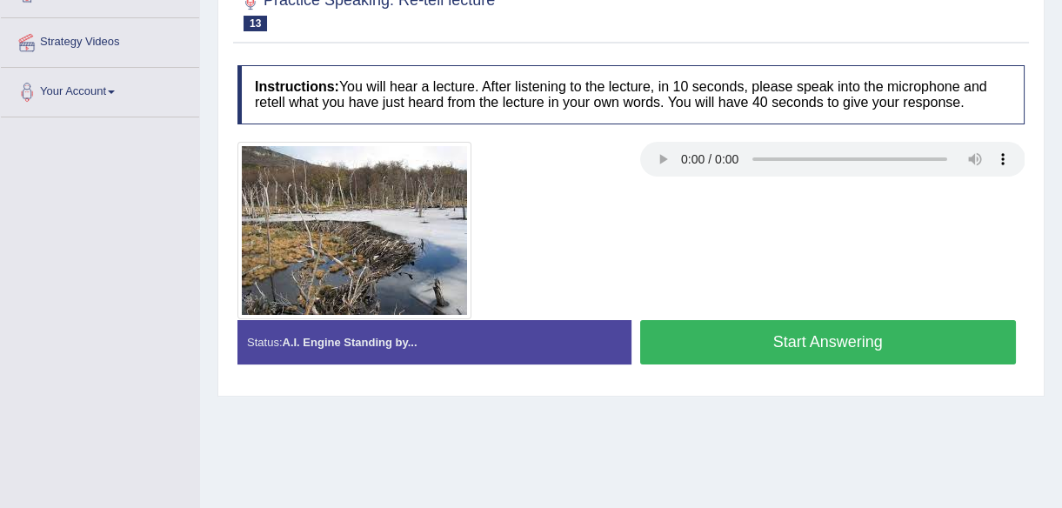
click at [764, 341] on button "Start Answering" at bounding box center [828, 342] width 377 height 44
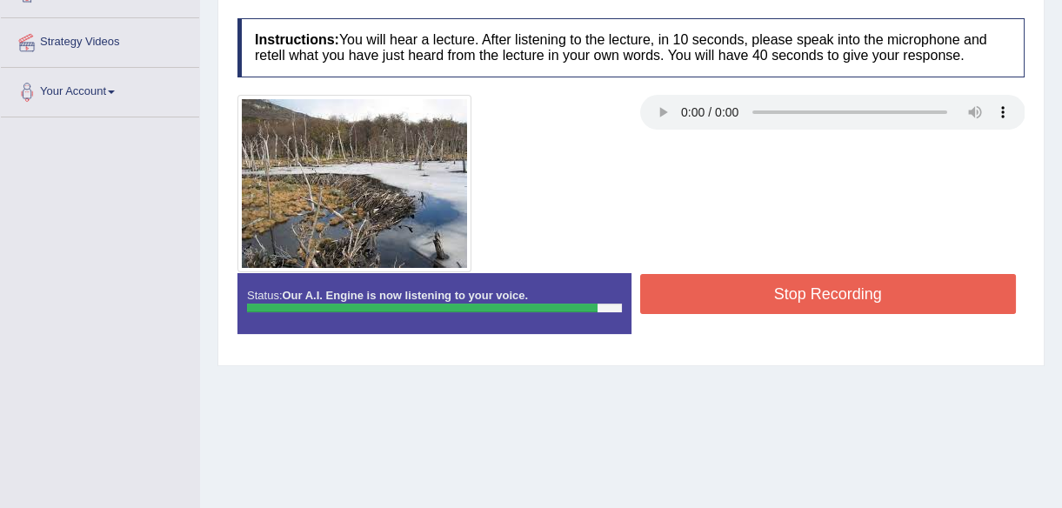
click at [770, 295] on button "Stop Recording" at bounding box center [828, 294] width 377 height 40
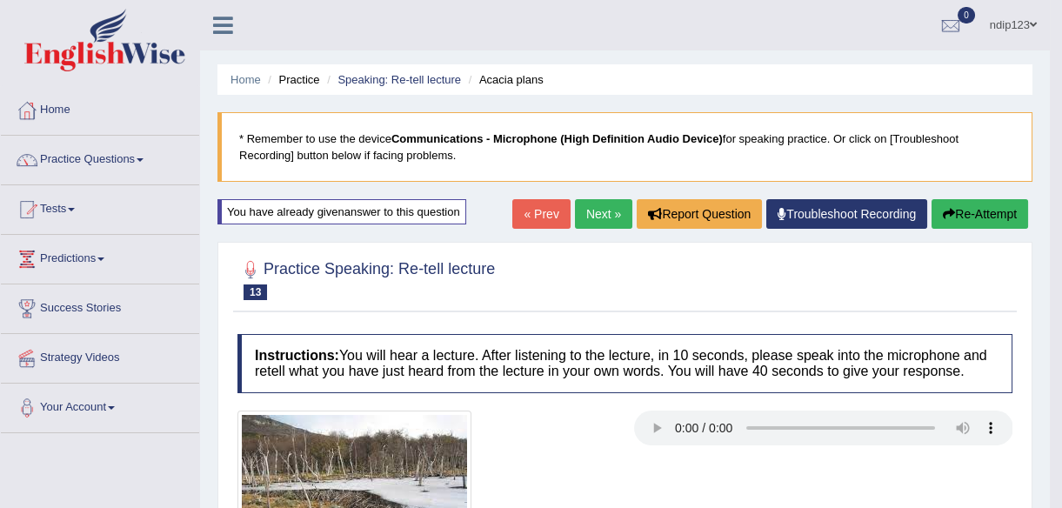
click at [601, 209] on link "Next »" at bounding box center [603, 214] width 57 height 30
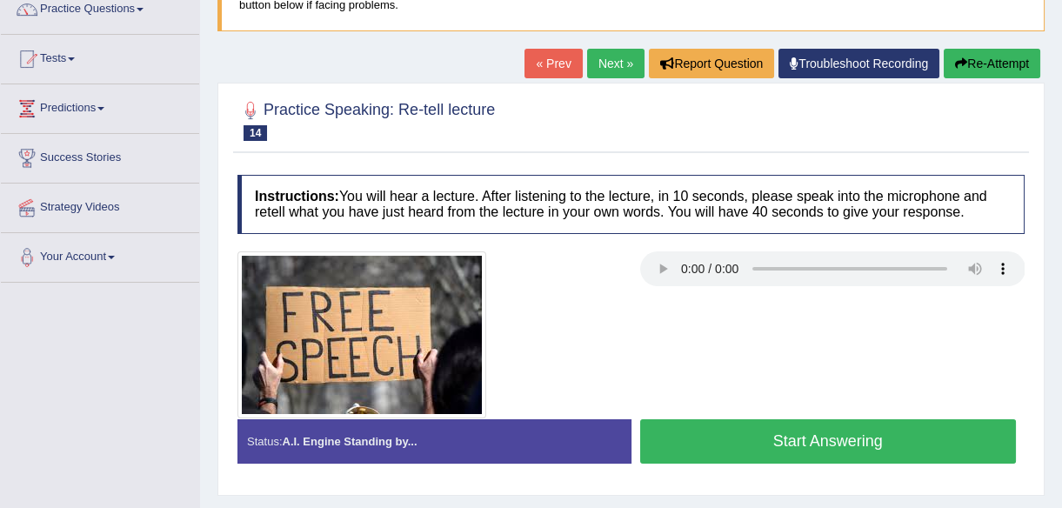
scroll to position [157, 0]
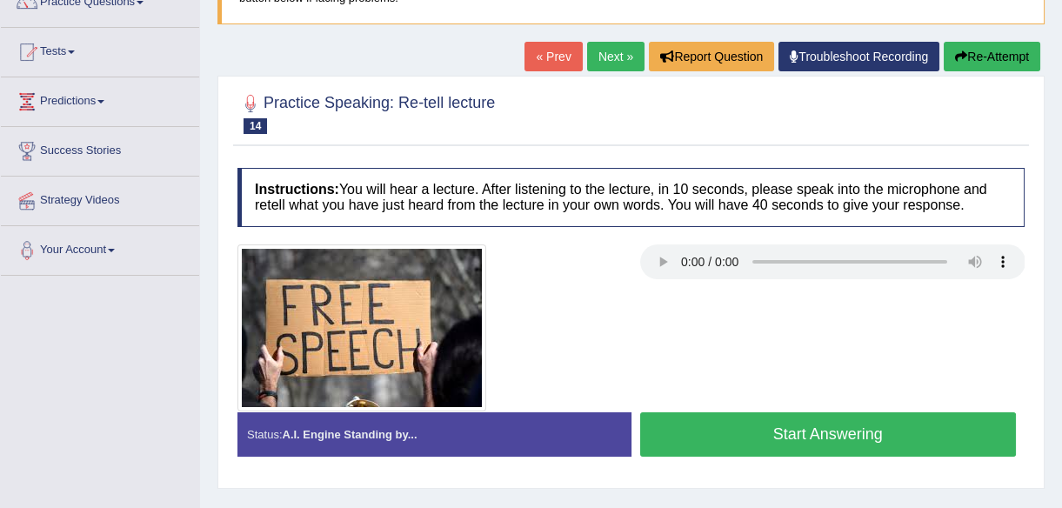
click at [779, 430] on button "Start Answering" at bounding box center [828, 434] width 377 height 44
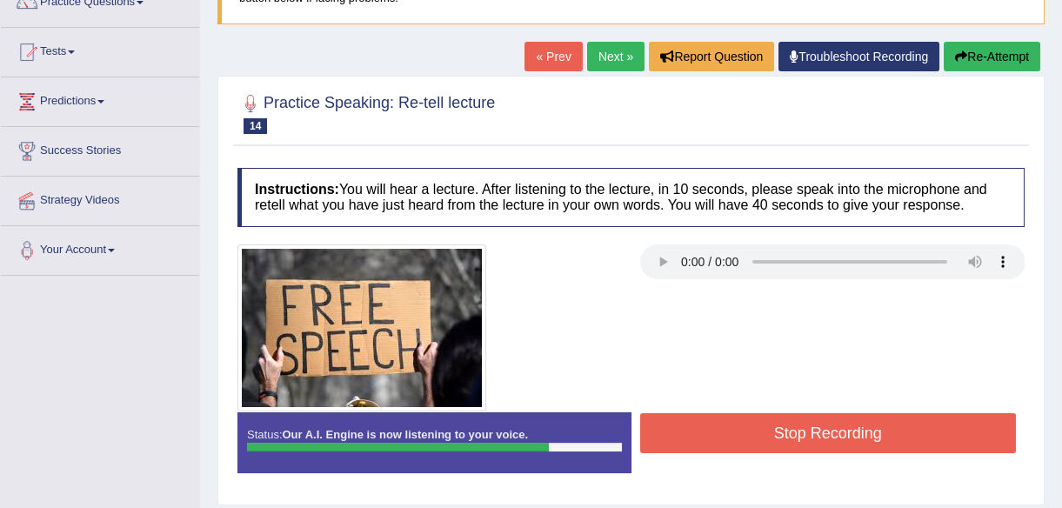
click at [774, 430] on button "Stop Recording" at bounding box center [828, 433] width 377 height 40
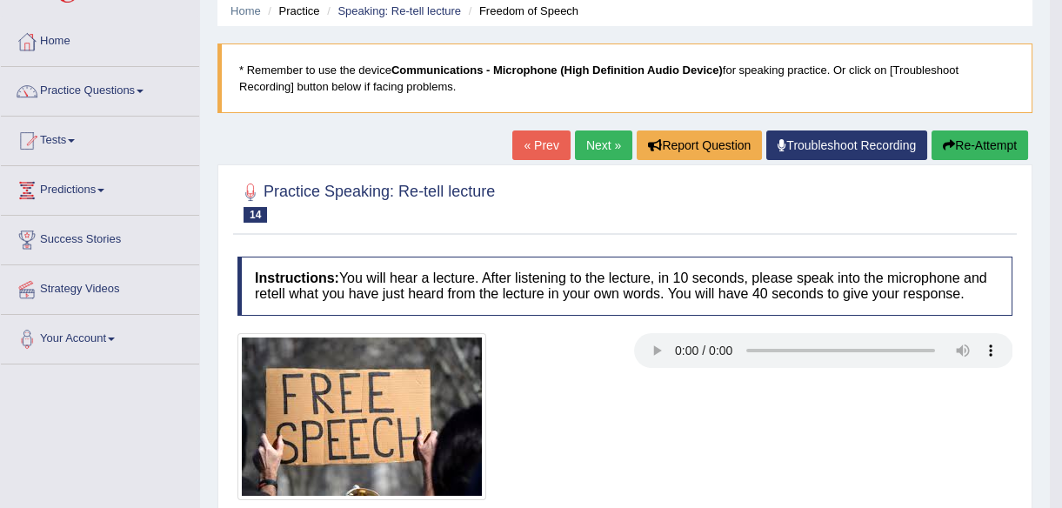
scroll to position [0, 0]
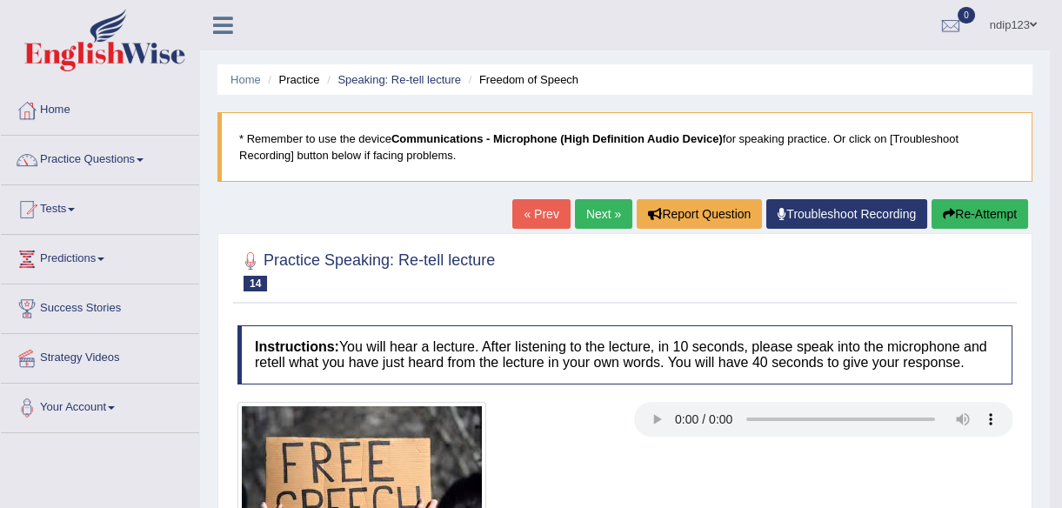
click at [959, 216] on button "Re-Attempt" at bounding box center [980, 214] width 97 height 30
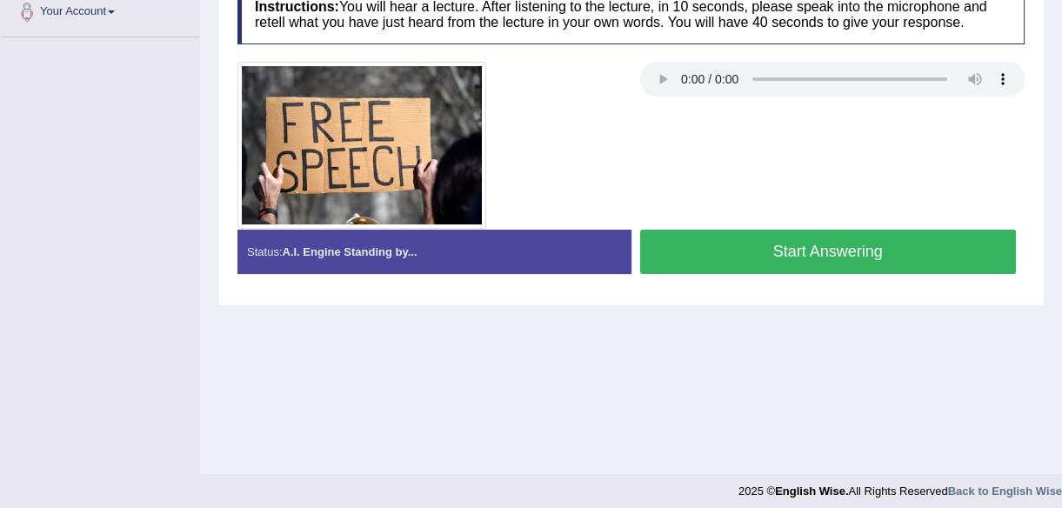
click at [799, 246] on button "Start Answering" at bounding box center [828, 252] width 377 height 44
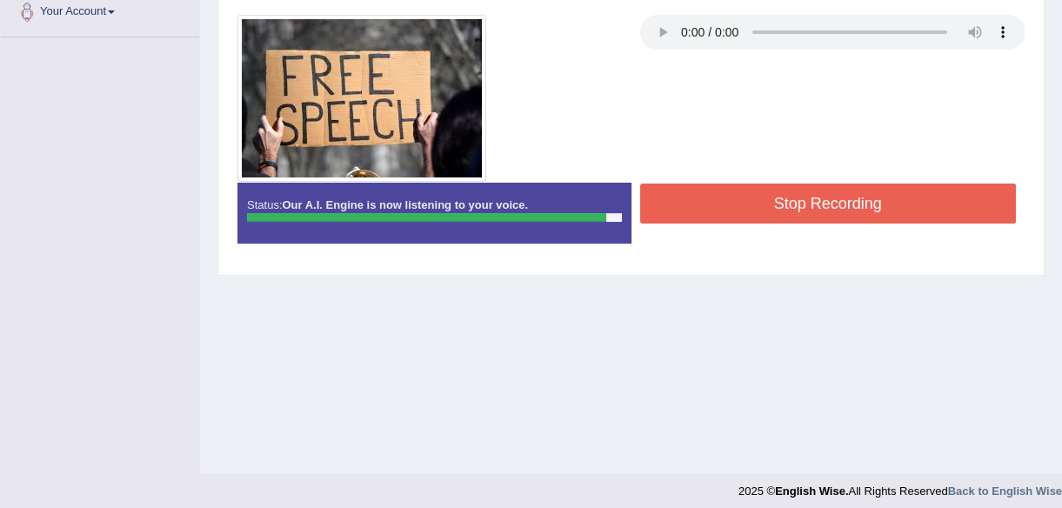
click at [812, 195] on button "Stop Recording" at bounding box center [828, 204] width 377 height 40
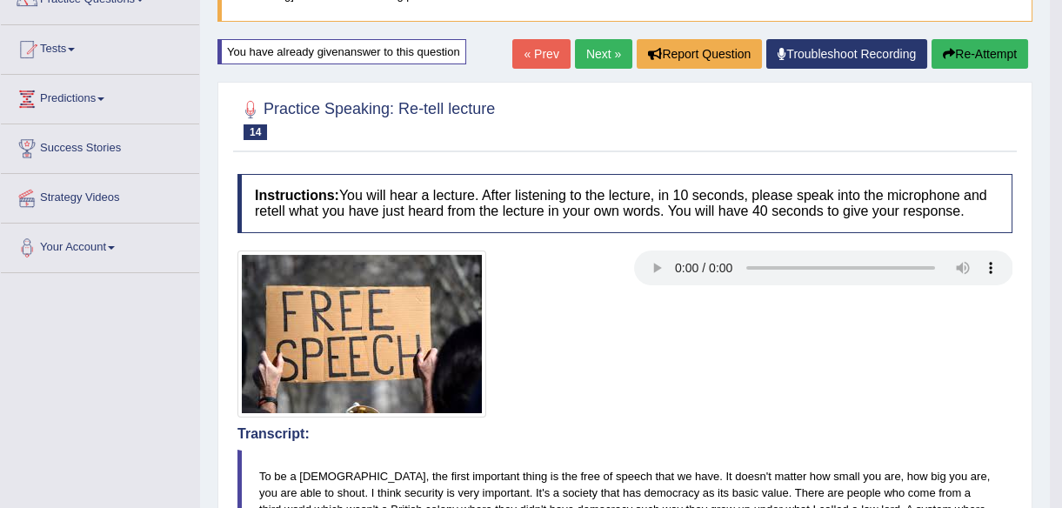
scroll to position [158, 0]
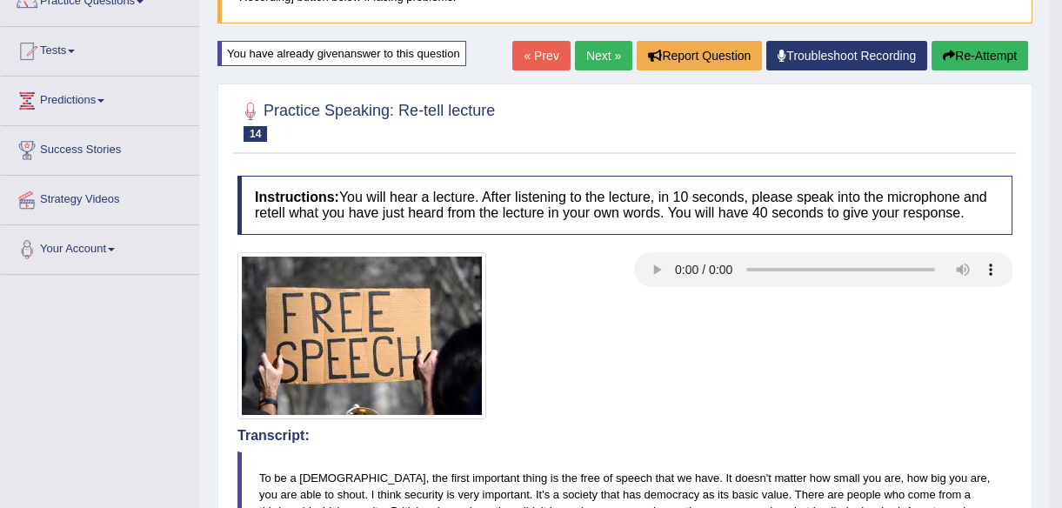
click at [592, 55] on link "Next »" at bounding box center [603, 56] width 57 height 30
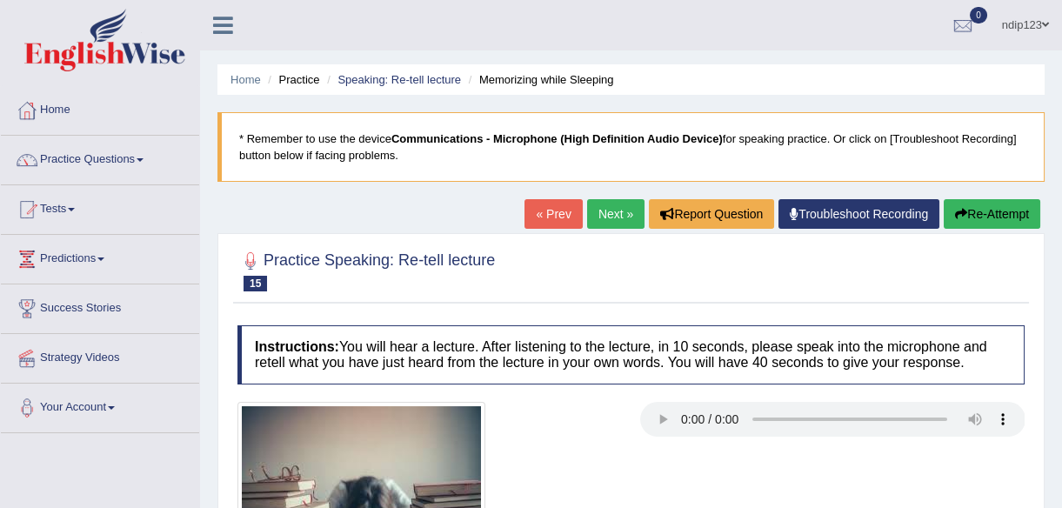
click at [548, 212] on link "« Prev" at bounding box center [553, 214] width 57 height 30
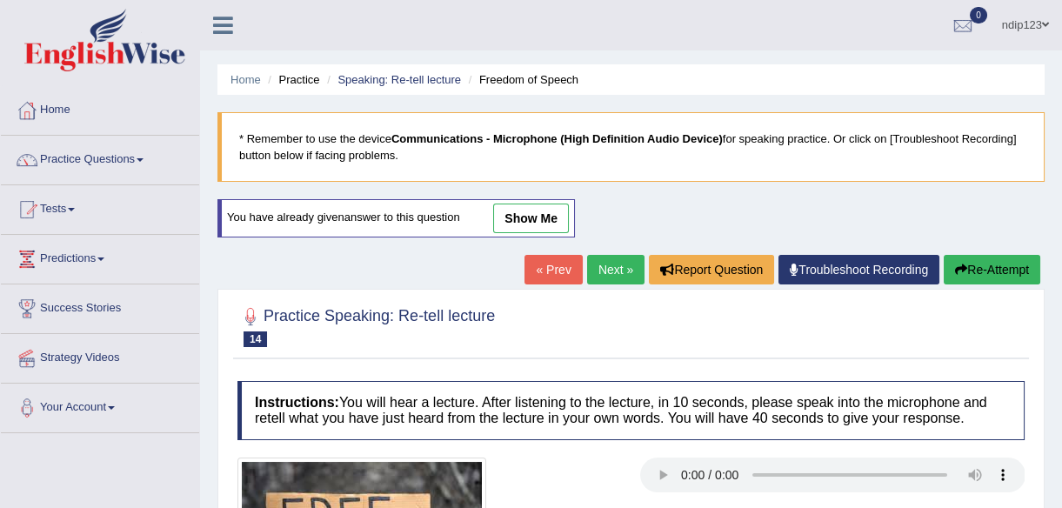
click at [606, 270] on link "Next »" at bounding box center [615, 270] width 57 height 30
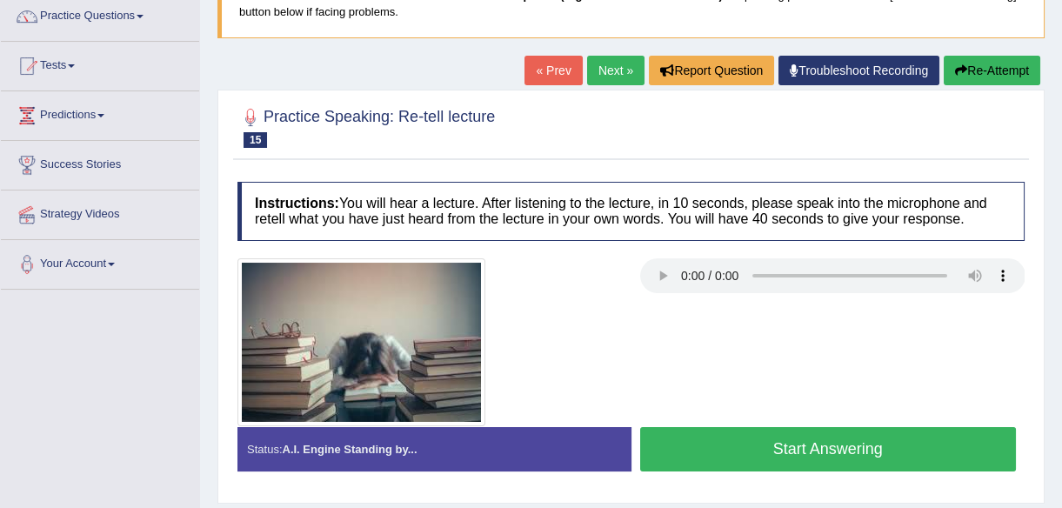
scroll to position [157, 0]
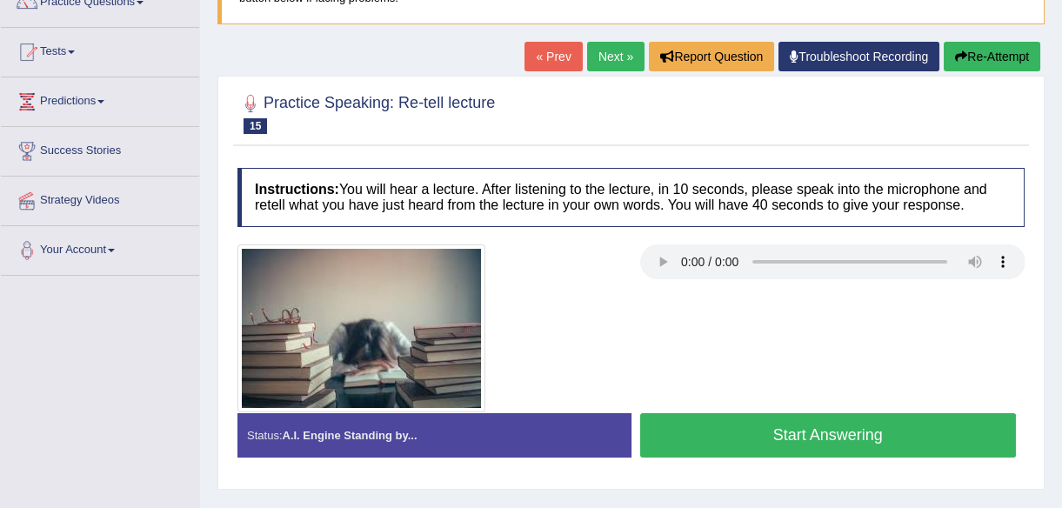
click at [807, 437] on button "Start Answering" at bounding box center [828, 435] width 377 height 44
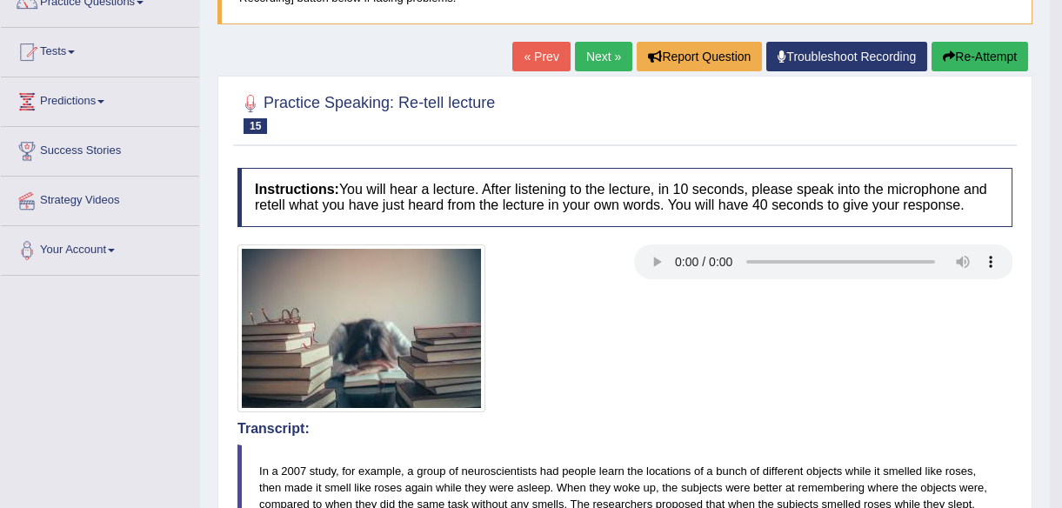
click at [963, 53] on button "Re-Attempt" at bounding box center [980, 57] width 97 height 30
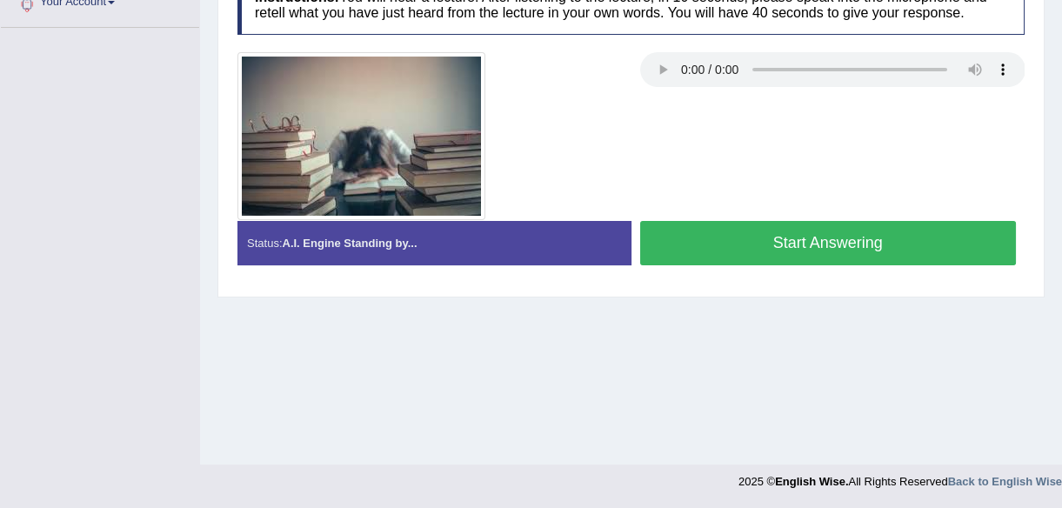
click at [731, 235] on button "Start Answering" at bounding box center [828, 243] width 377 height 44
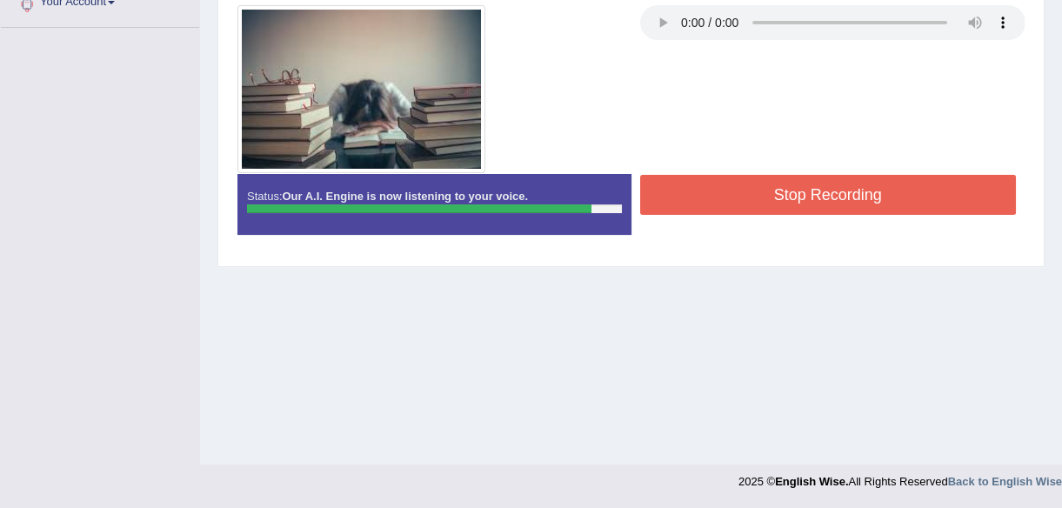
click at [827, 194] on button "Stop Recording" at bounding box center [828, 195] width 377 height 40
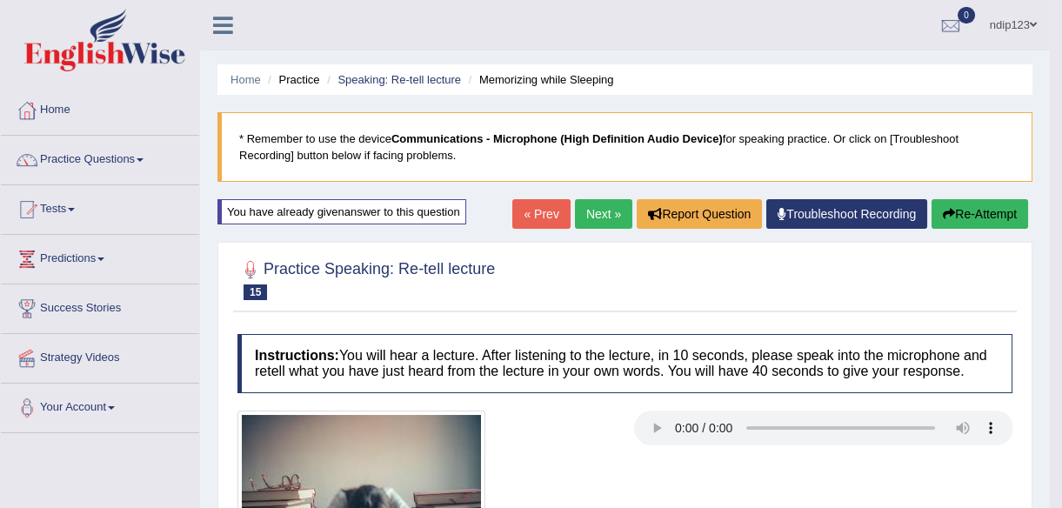
click at [594, 208] on link "Next »" at bounding box center [603, 214] width 57 height 30
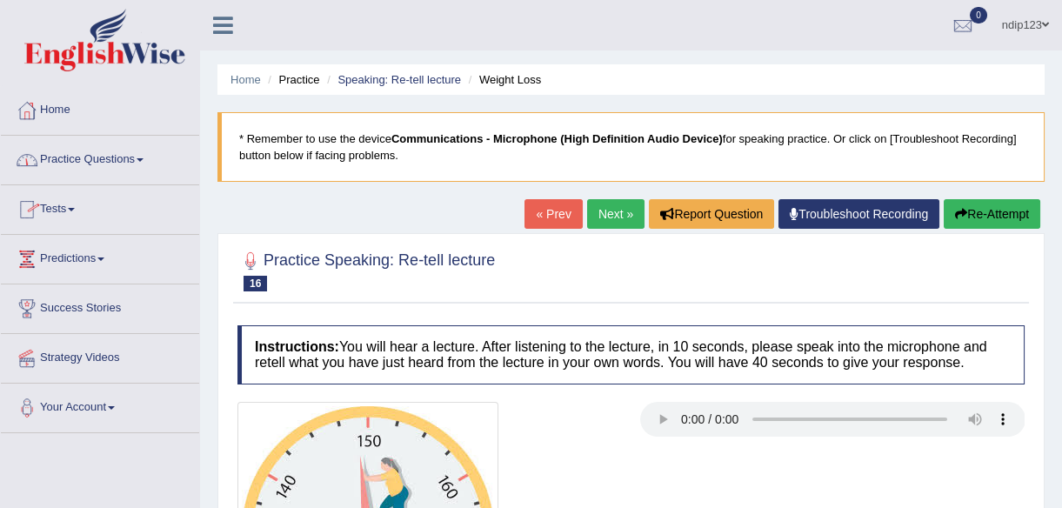
click at [56, 108] on link "Home" at bounding box center [100, 107] width 198 height 43
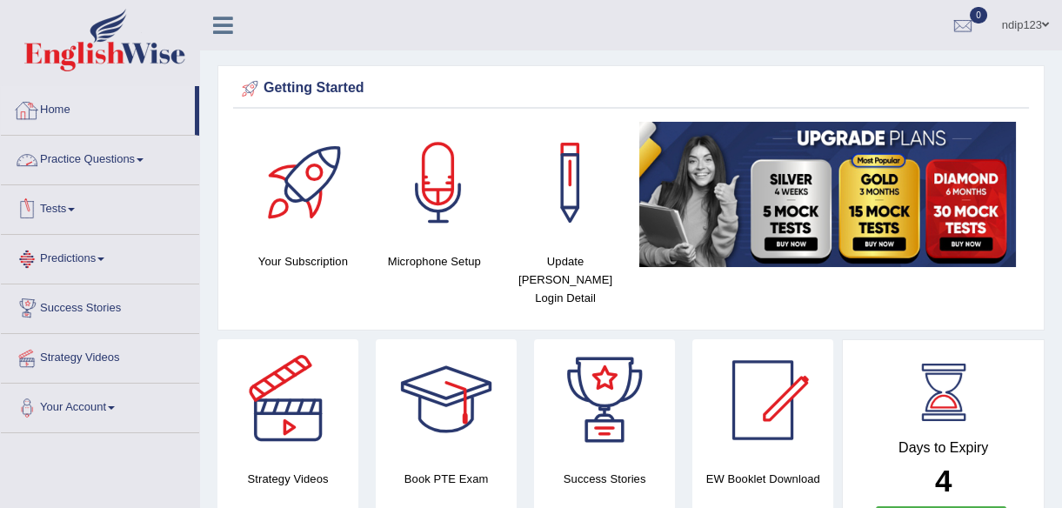
click at [72, 126] on link "Home" at bounding box center [98, 107] width 194 height 43
click at [86, 163] on link "Practice Questions" at bounding box center [100, 157] width 198 height 43
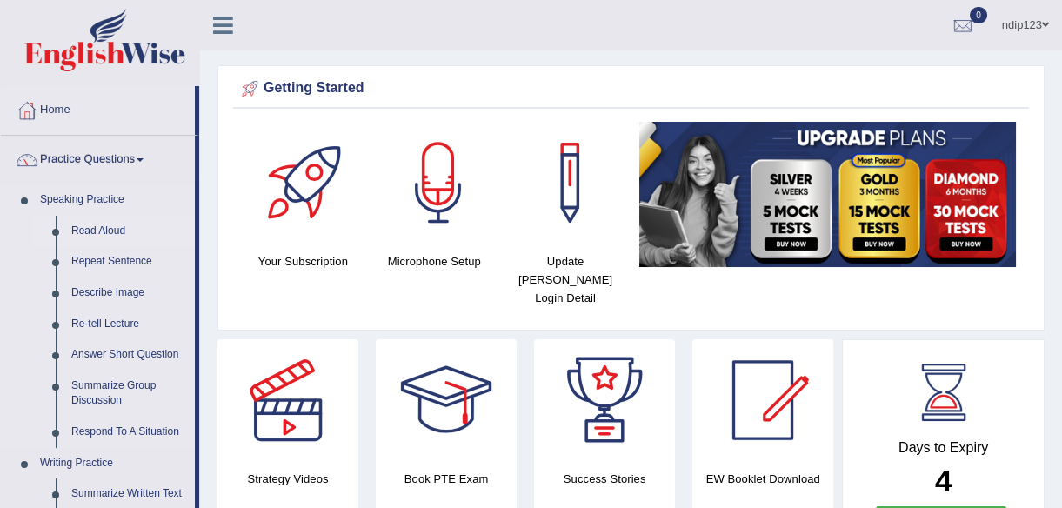
click at [108, 223] on link "Read Aloud" at bounding box center [129, 231] width 131 height 31
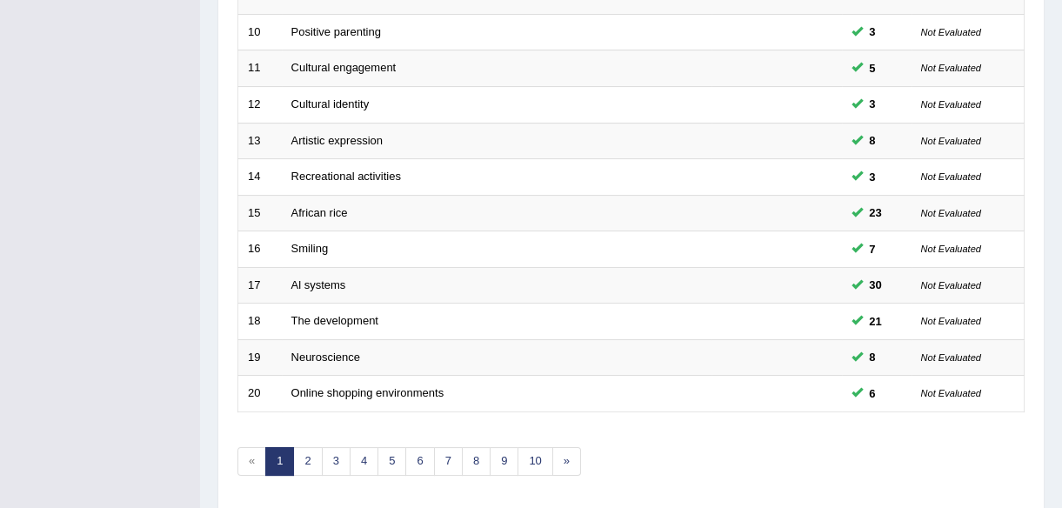
scroll to position [642, 0]
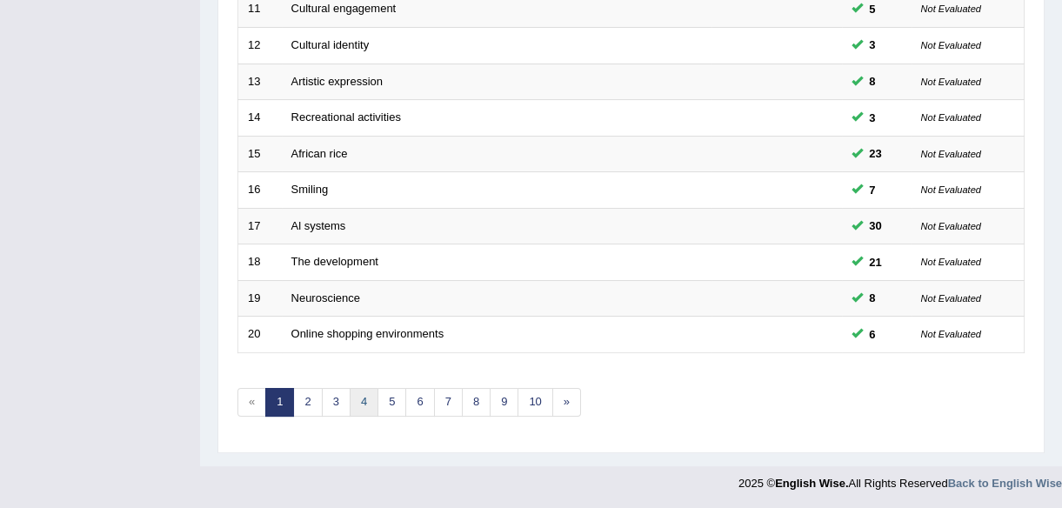
click at [364, 398] on link "4" at bounding box center [364, 402] width 29 height 29
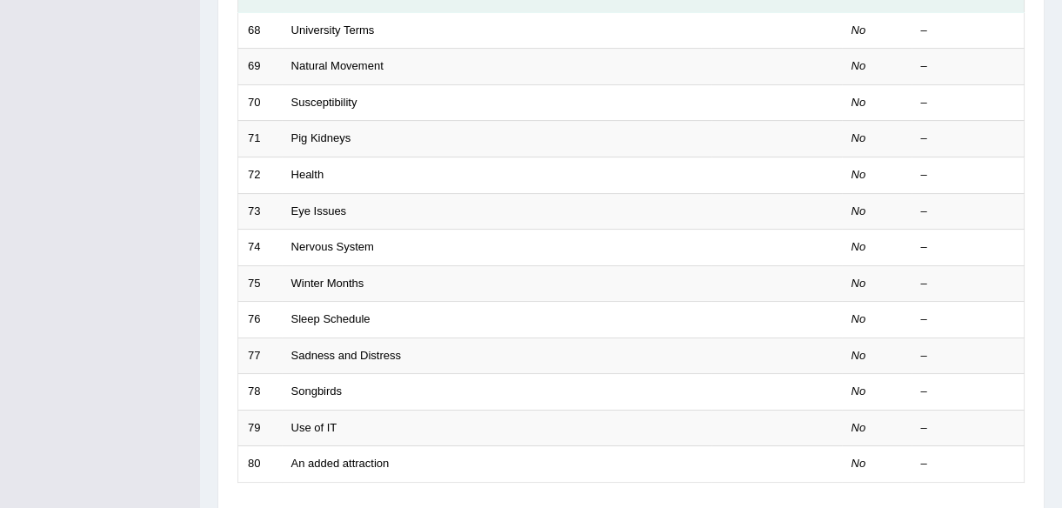
scroll to position [632, 0]
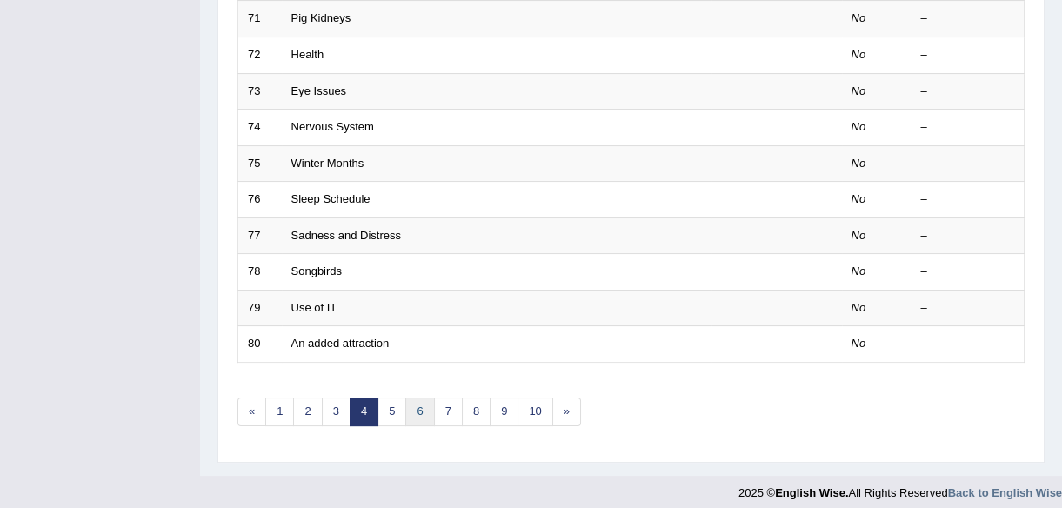
click at [421, 412] on link "6" at bounding box center [419, 412] width 29 height 29
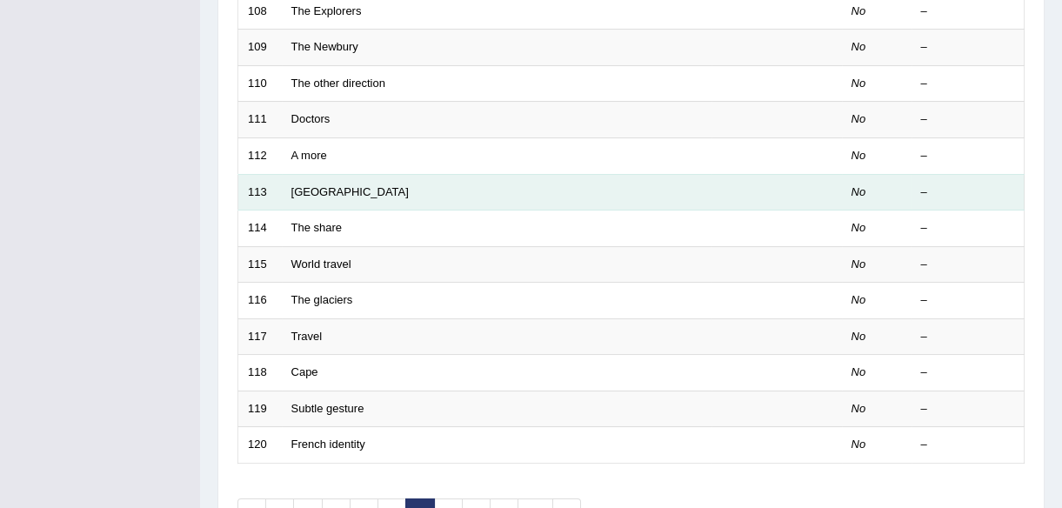
scroll to position [632, 0]
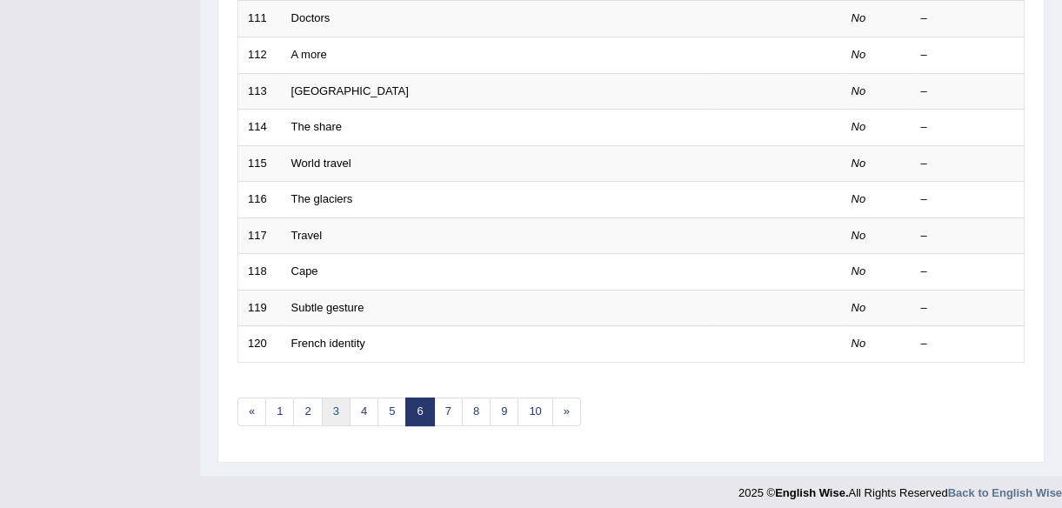
click at [339, 410] on link "3" at bounding box center [336, 412] width 29 height 29
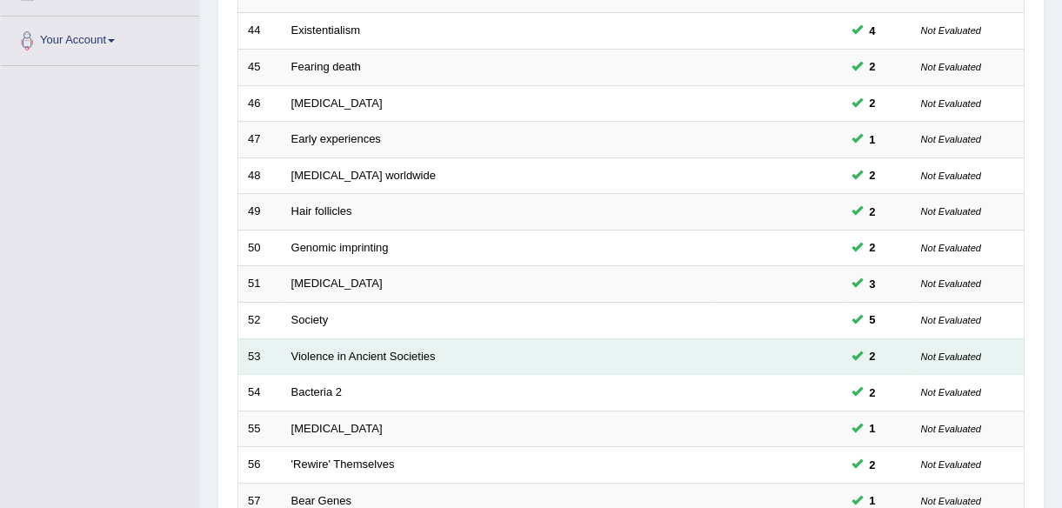
scroll to position [632, 0]
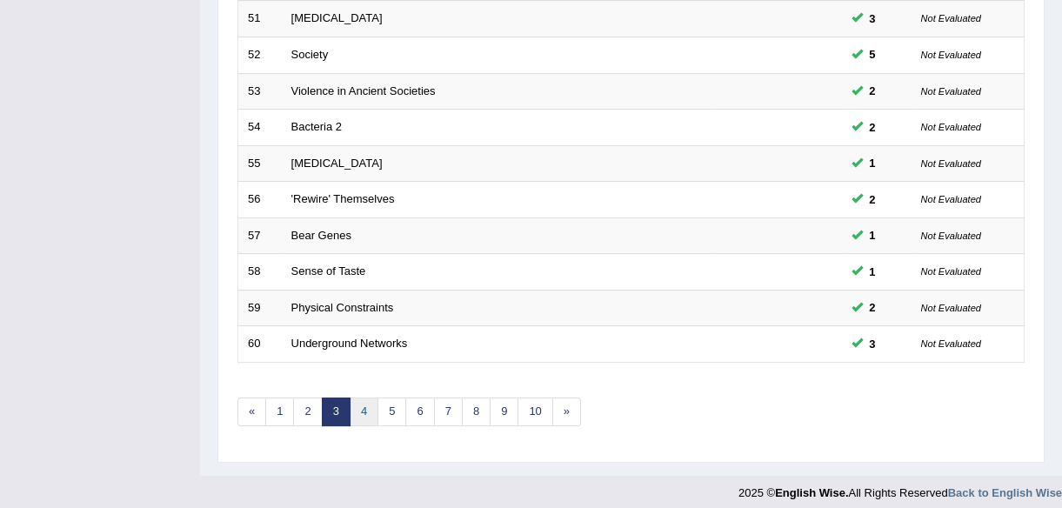
click at [363, 413] on link "4" at bounding box center [364, 412] width 29 height 29
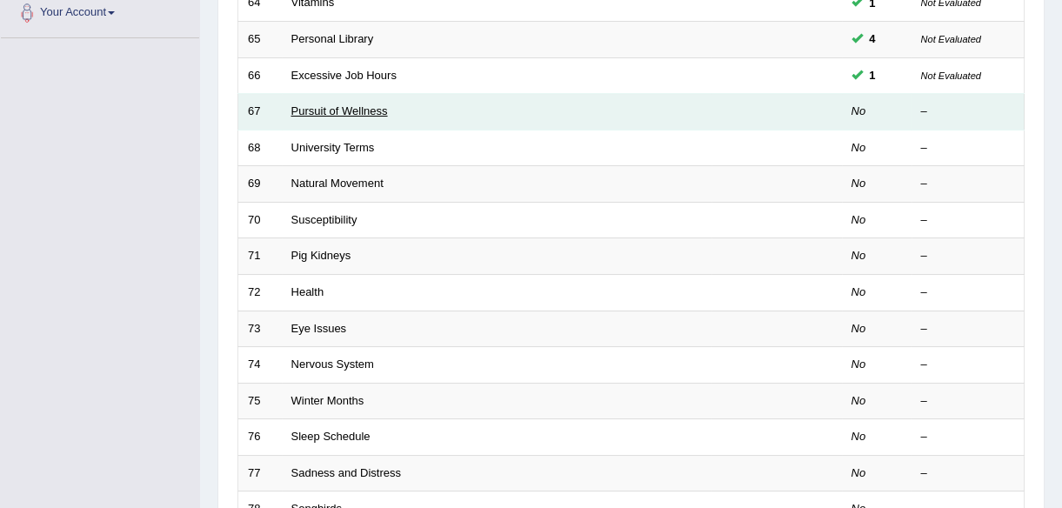
click at [332, 109] on link "Pursuit of Wellness" at bounding box center [339, 110] width 97 height 13
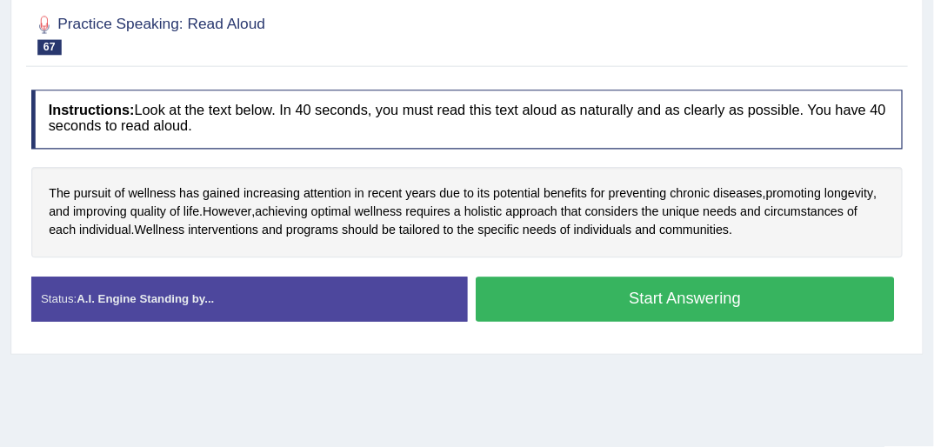
scroll to position [237, 0]
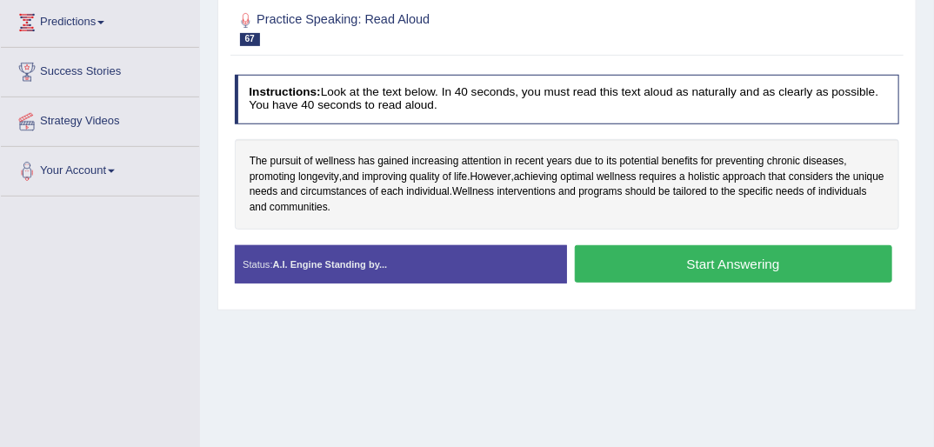
drag, startPoint x: 932, startPoint y: 0, endPoint x: 525, endPoint y: 348, distance: 534.9
click at [525, 348] on div "Home Practice Speaking: Read Aloud Pursuit of Wellness * Remember to use the de…" at bounding box center [567, 198] width 734 height 870
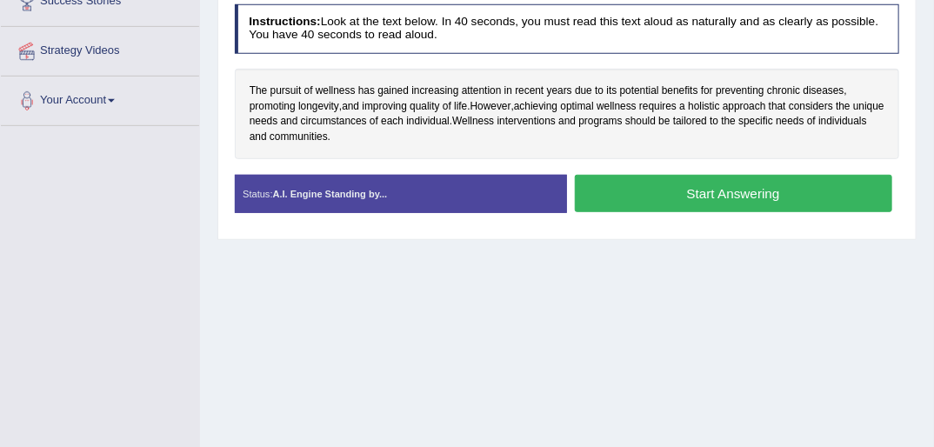
scroll to position [306, 0]
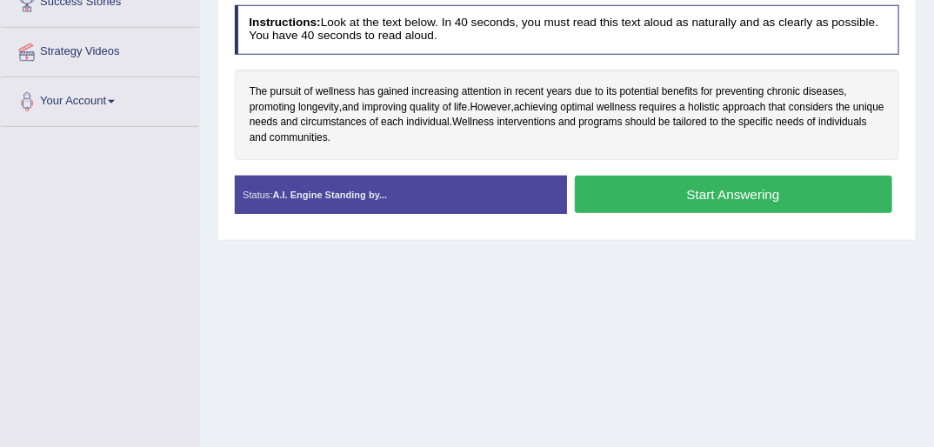
click at [748, 191] on button "Start Answering" at bounding box center [734, 194] width 318 height 37
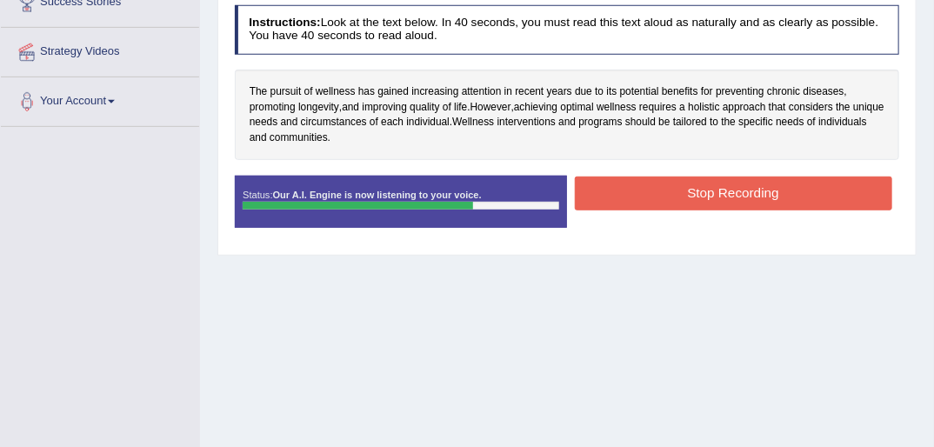
click at [741, 188] on button "Stop Recording" at bounding box center [734, 194] width 318 height 34
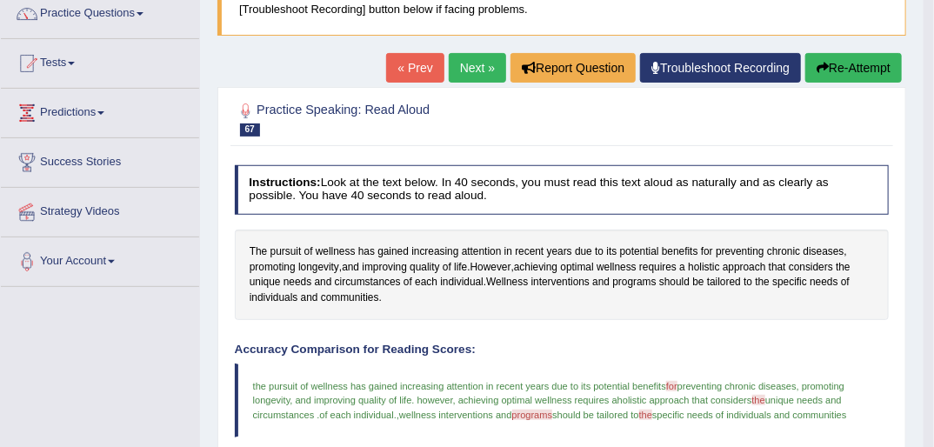
scroll to position [146, 0]
click at [871, 63] on button "Re-Attempt" at bounding box center [854, 68] width 97 height 30
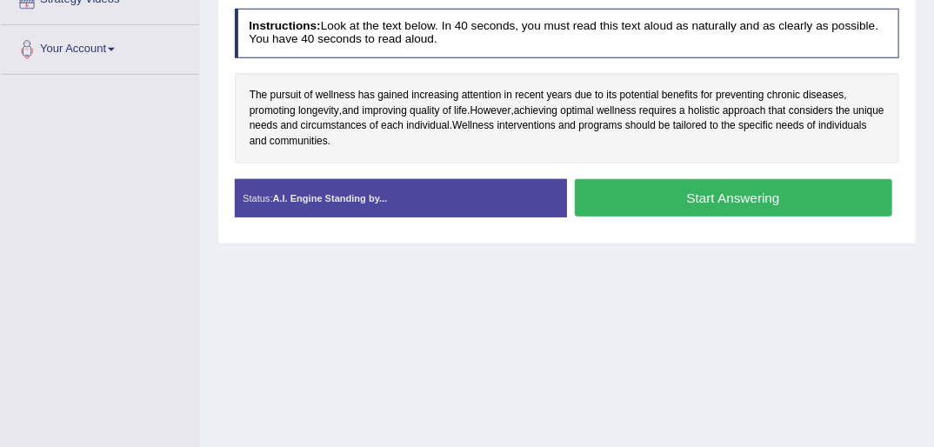
scroll to position [360, 0]
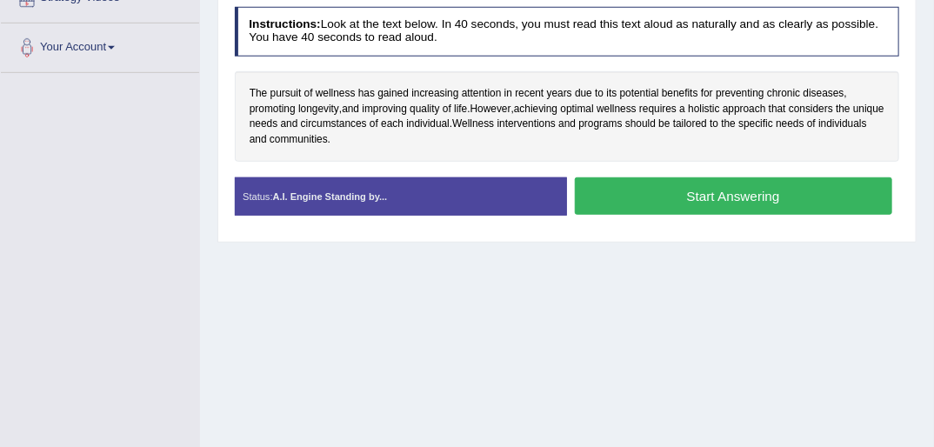
click at [715, 191] on button "Start Answering" at bounding box center [734, 195] width 318 height 37
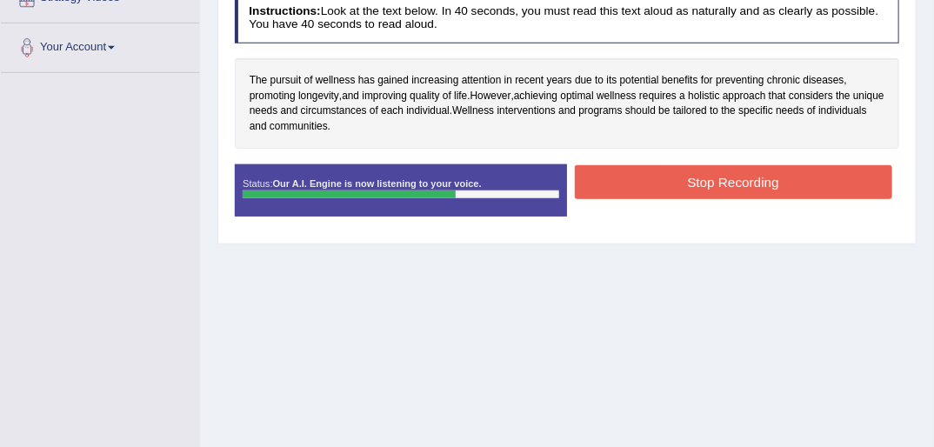
click at [732, 177] on button "Stop Recording" at bounding box center [734, 182] width 318 height 34
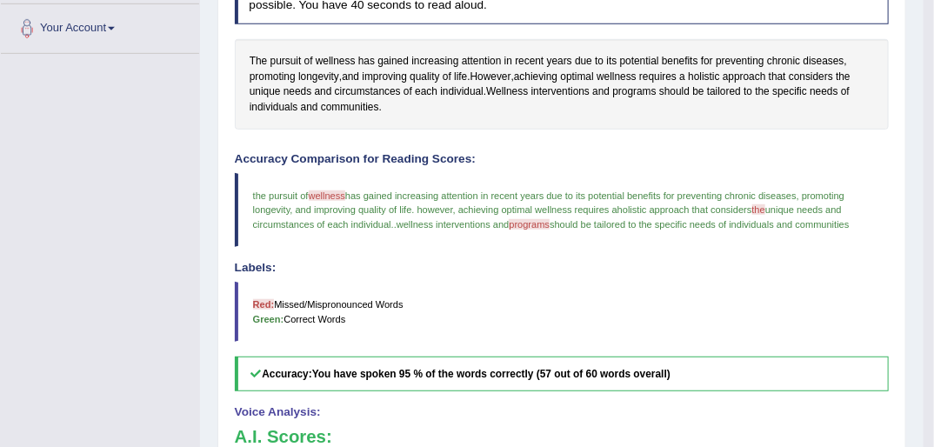
scroll to position [151, 0]
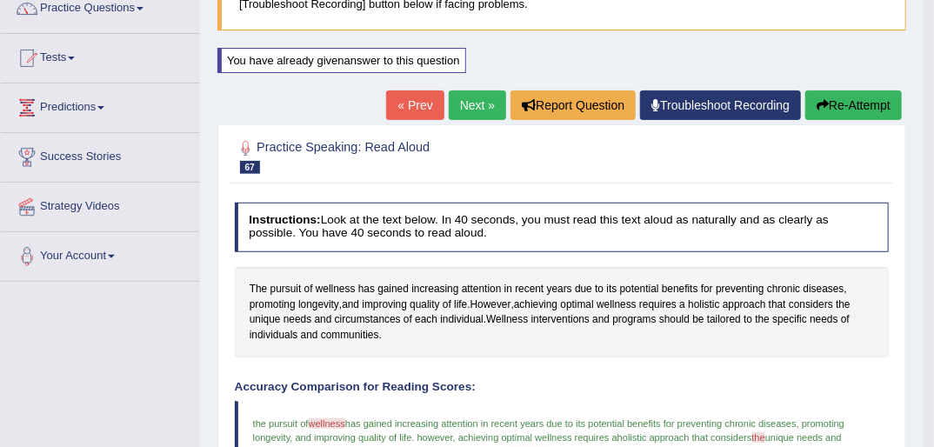
click at [466, 103] on link "Next »" at bounding box center [477, 105] width 57 height 30
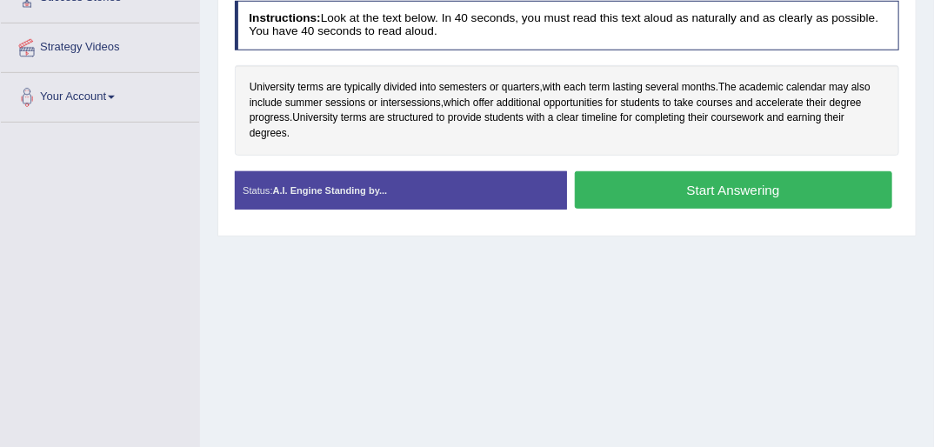
scroll to position [278, 0]
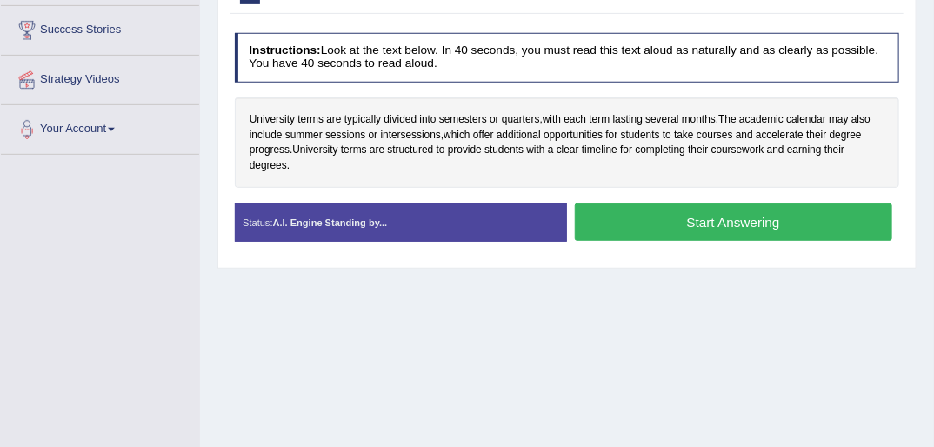
click at [731, 220] on button "Start Answering" at bounding box center [734, 222] width 318 height 37
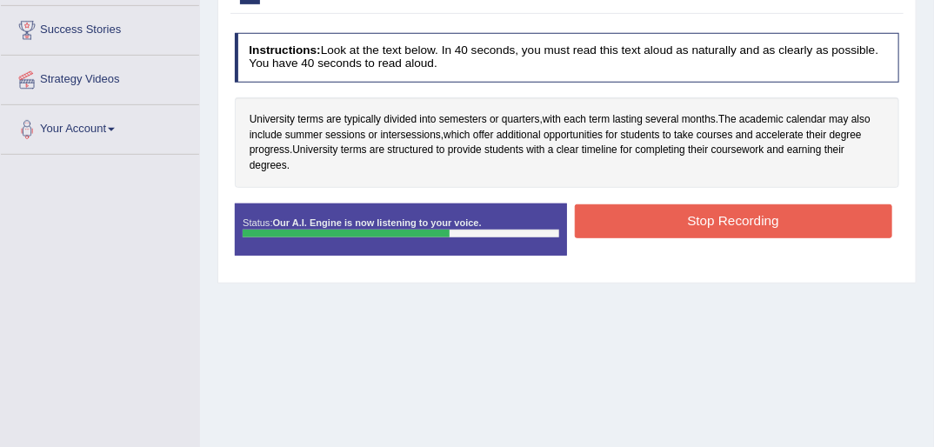
click at [725, 209] on button "Stop Recording" at bounding box center [734, 221] width 318 height 34
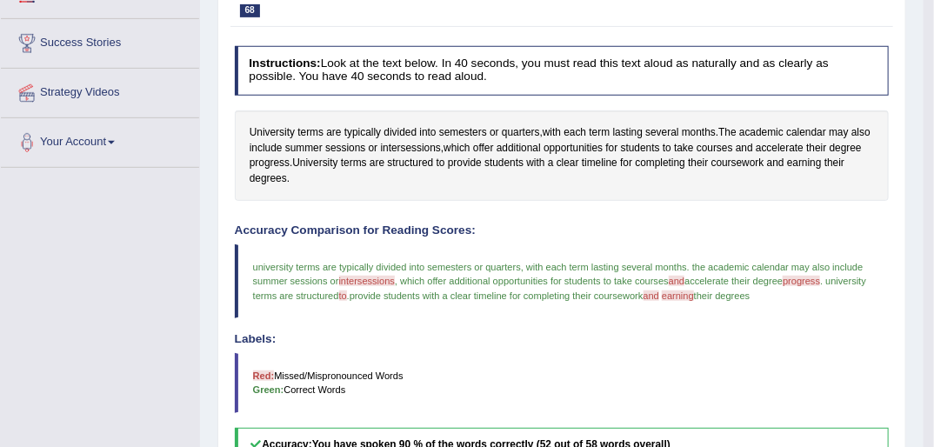
scroll to position [139, 0]
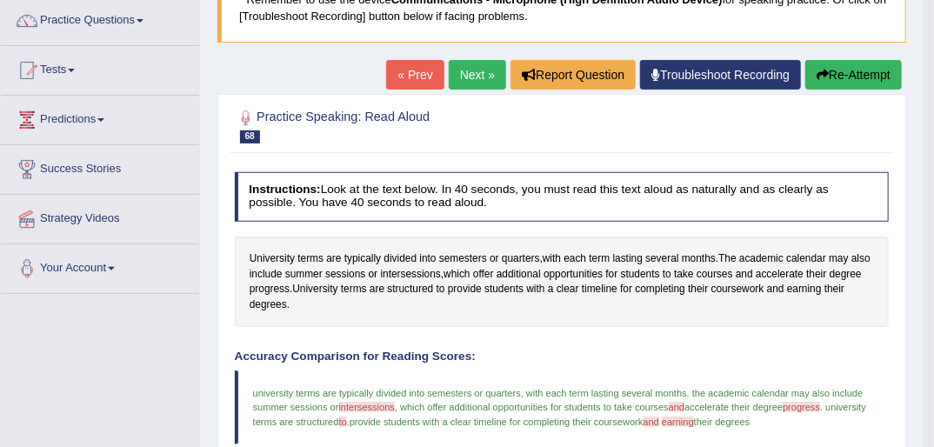
click at [827, 68] on button "Re-Attempt" at bounding box center [854, 75] width 97 height 30
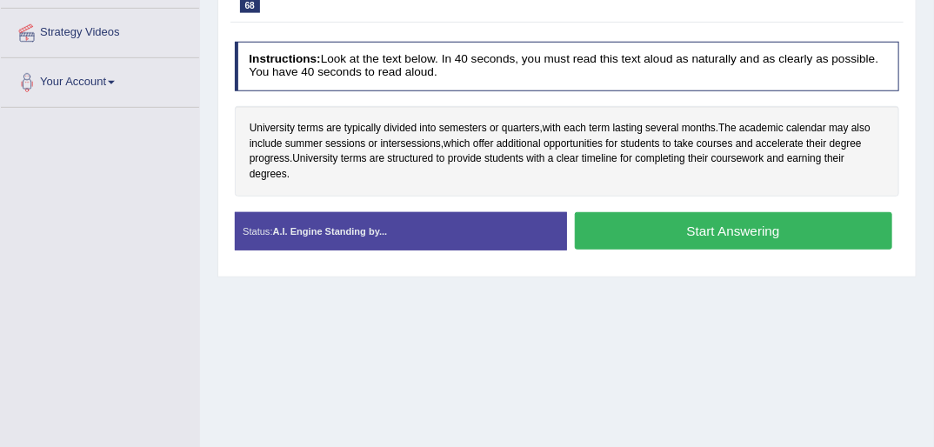
scroll to position [284, 0]
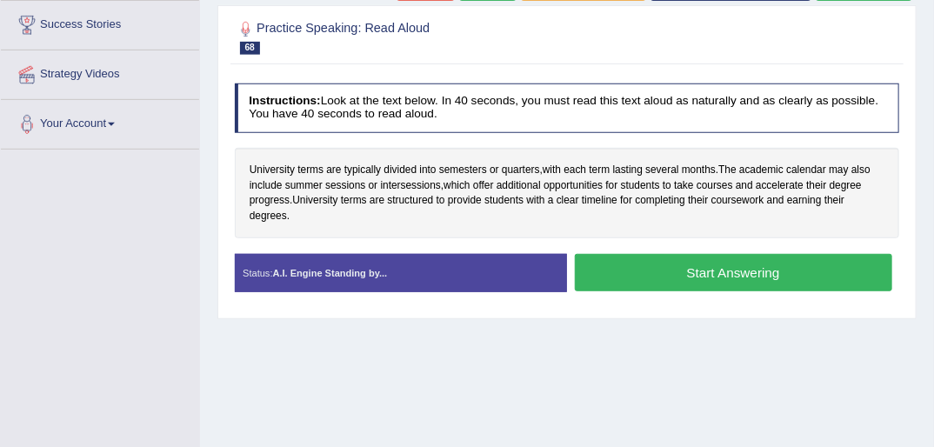
click at [672, 267] on button "Start Answering" at bounding box center [734, 272] width 318 height 37
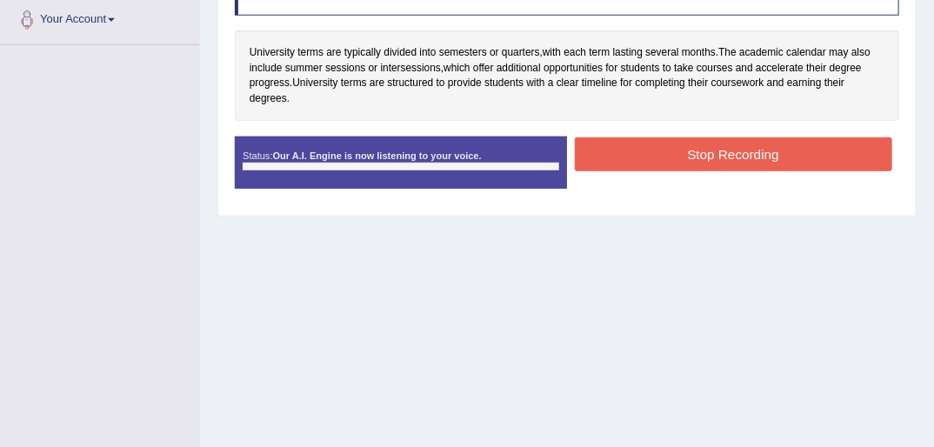
scroll to position [423, 0]
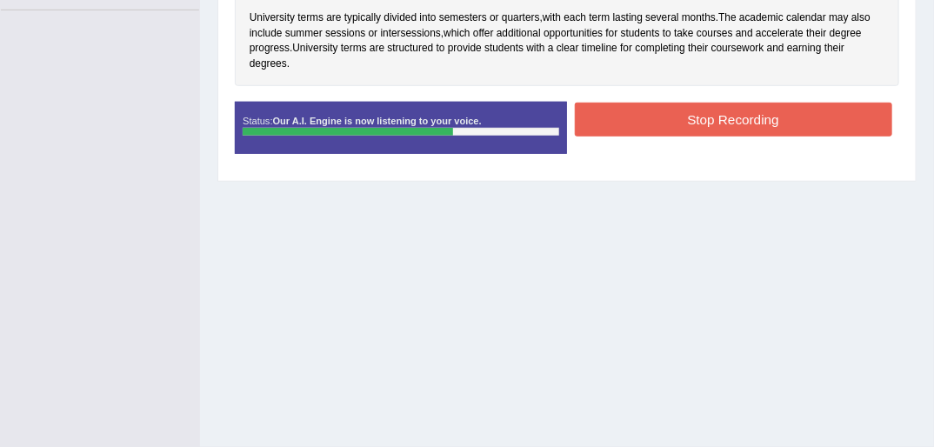
click at [725, 118] on button "Stop Recording" at bounding box center [734, 120] width 318 height 34
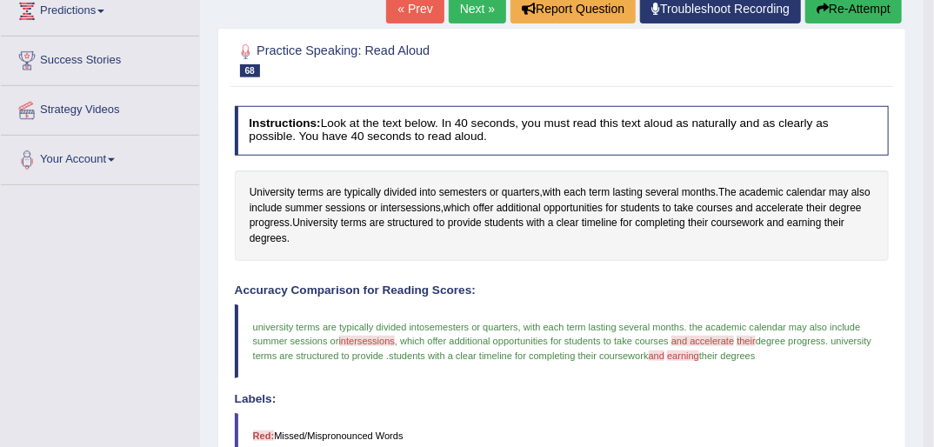
scroll to position [144, 0]
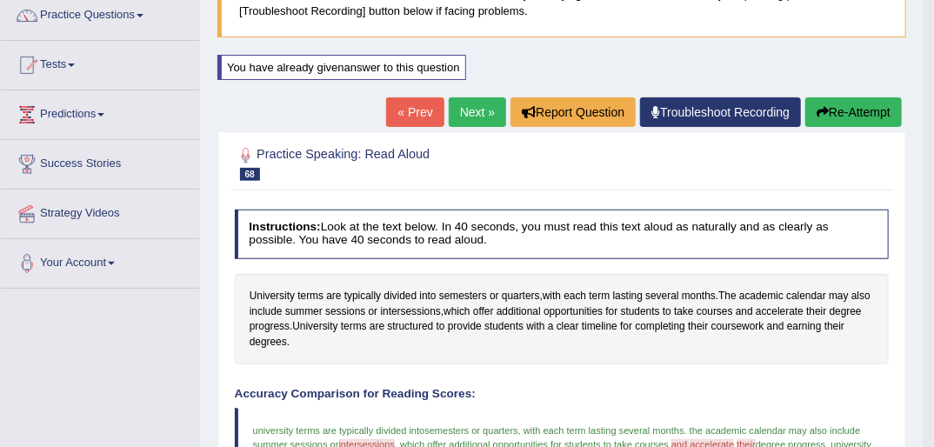
click at [466, 110] on link "Next »" at bounding box center [477, 112] width 57 height 30
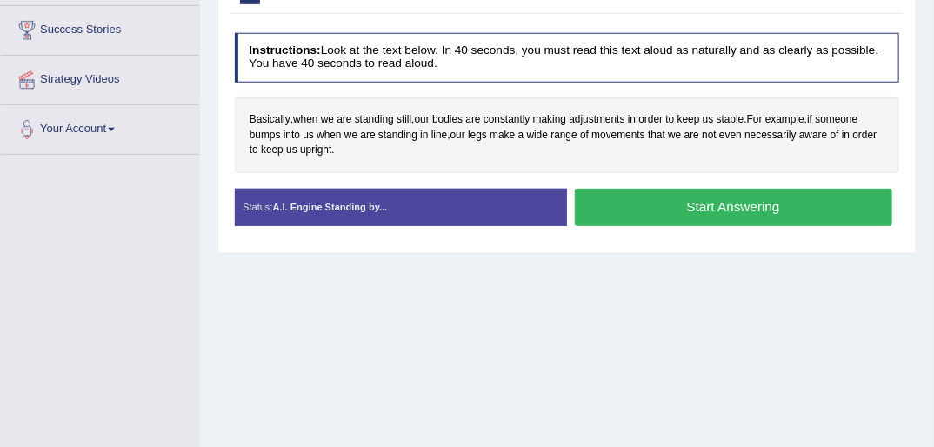
click at [734, 202] on button "Start Answering" at bounding box center [734, 207] width 318 height 37
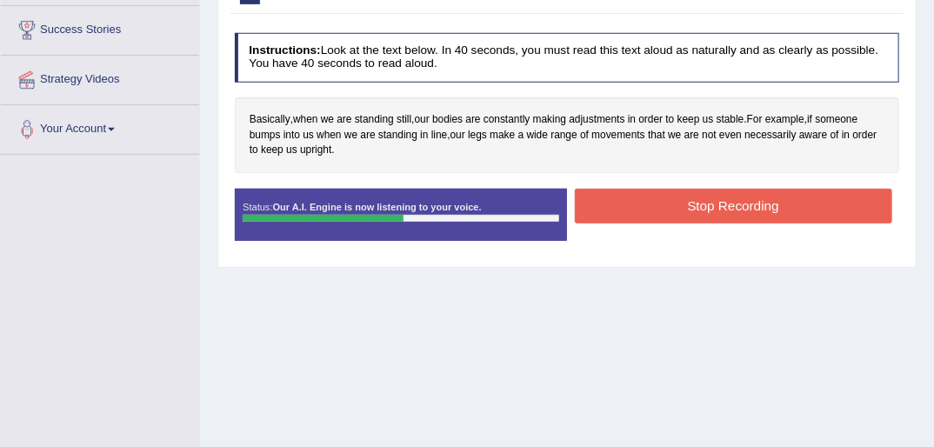
click at [739, 205] on button "Stop Recording" at bounding box center [734, 206] width 318 height 34
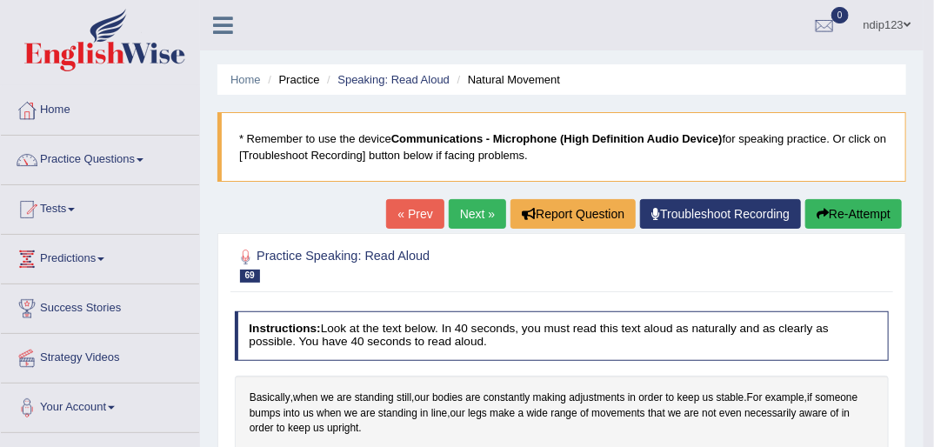
click at [462, 211] on link "Next »" at bounding box center [477, 214] width 57 height 30
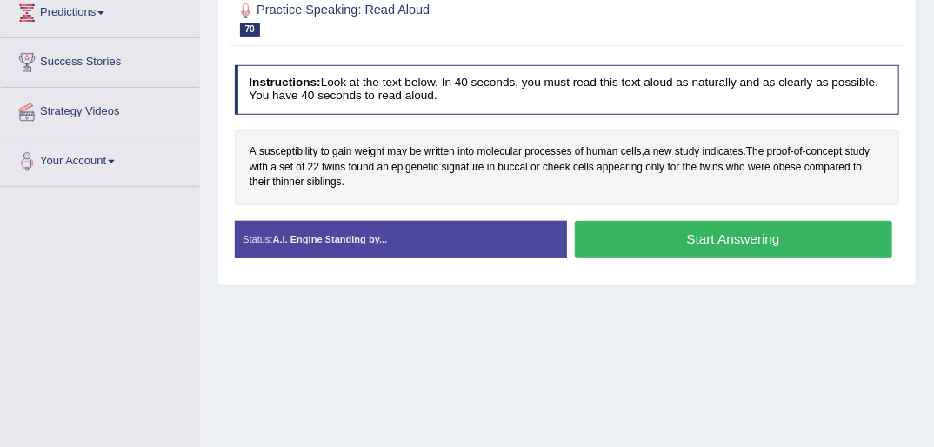
scroll to position [278, 0]
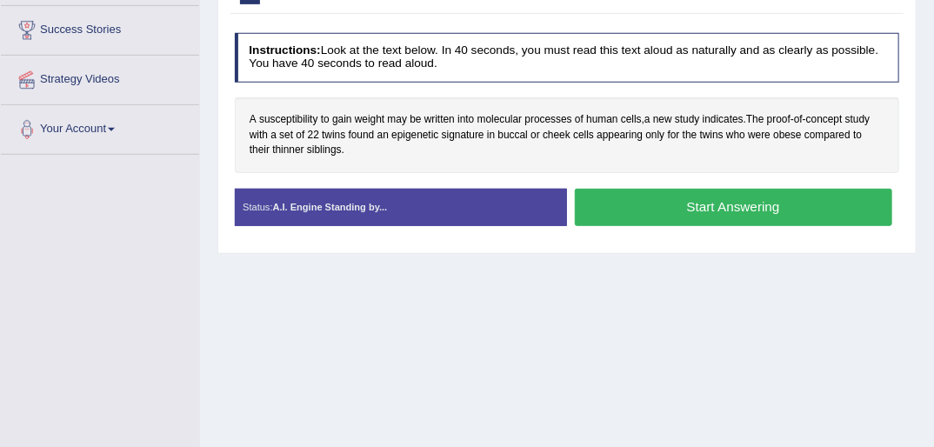
click at [724, 204] on button "Start Answering" at bounding box center [734, 207] width 318 height 37
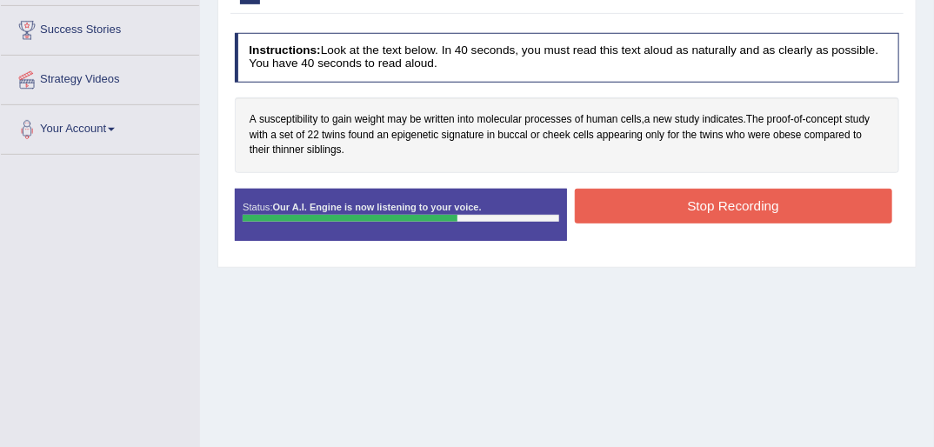
click at [694, 204] on button "Stop Recording" at bounding box center [734, 206] width 318 height 34
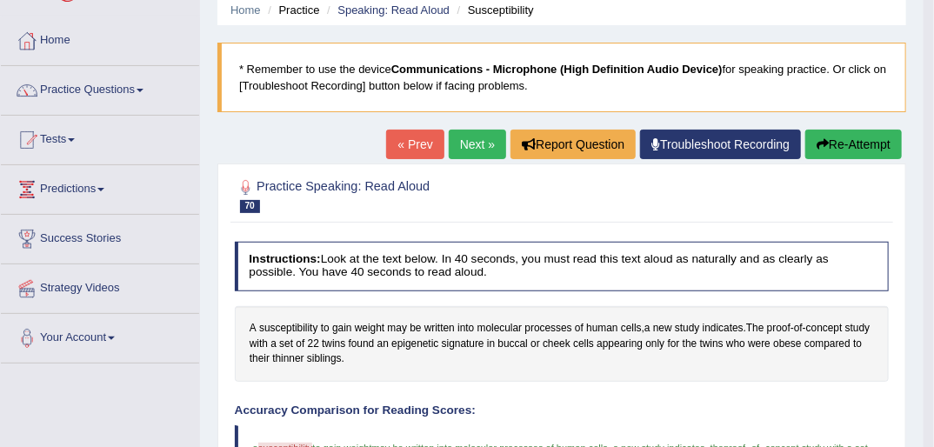
scroll to position [61, 0]
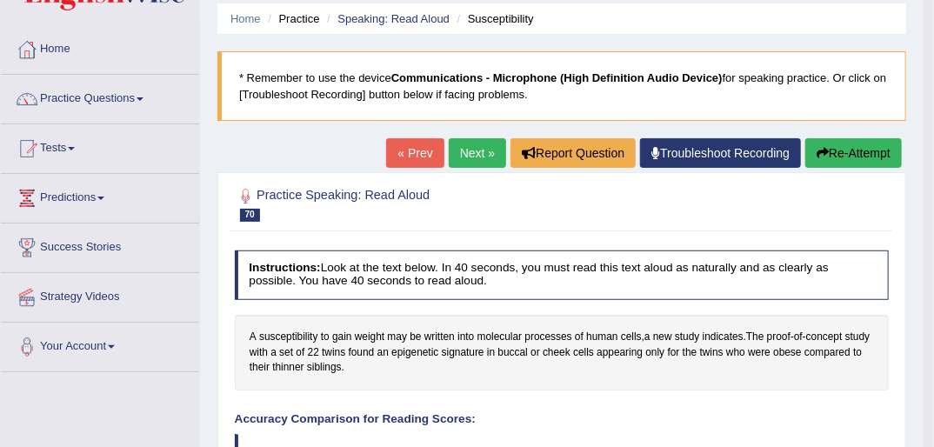
click at [852, 149] on button "Re-Attempt" at bounding box center [854, 153] width 97 height 30
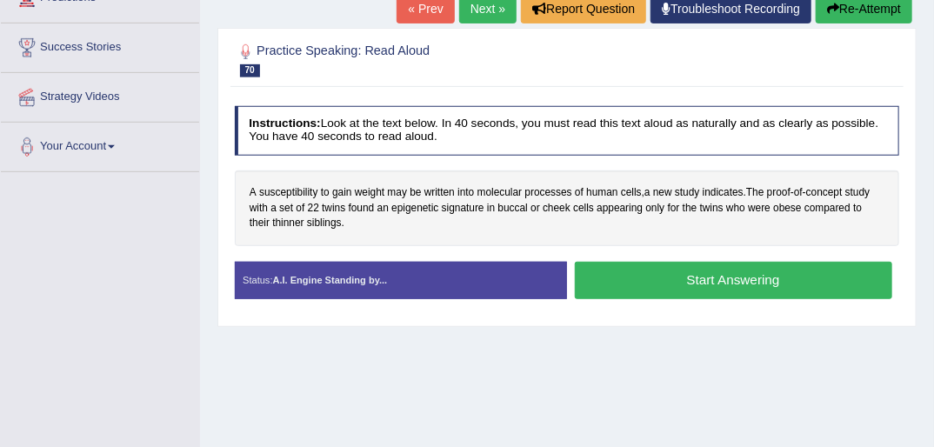
scroll to position [409, 0]
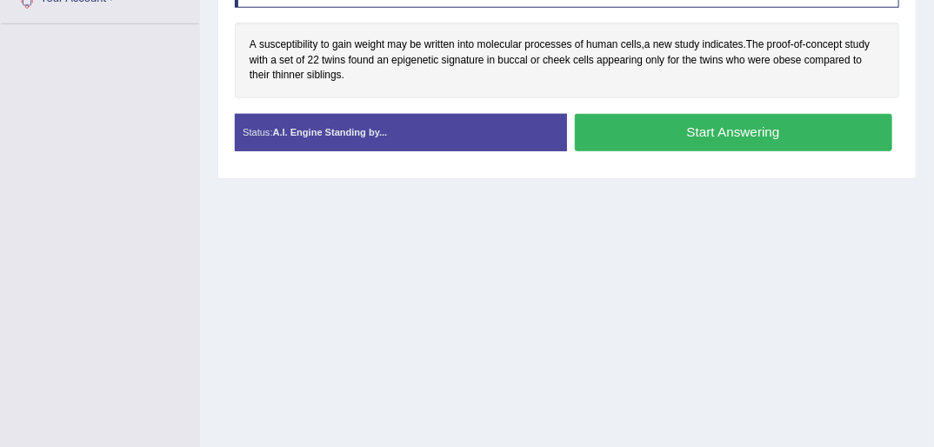
click at [644, 132] on button "Start Answering" at bounding box center [734, 132] width 318 height 37
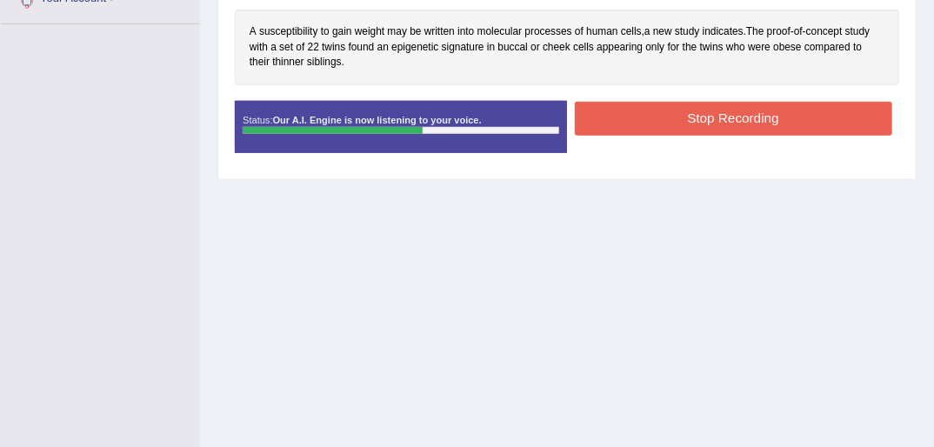
click at [682, 112] on button "Stop Recording" at bounding box center [734, 119] width 318 height 34
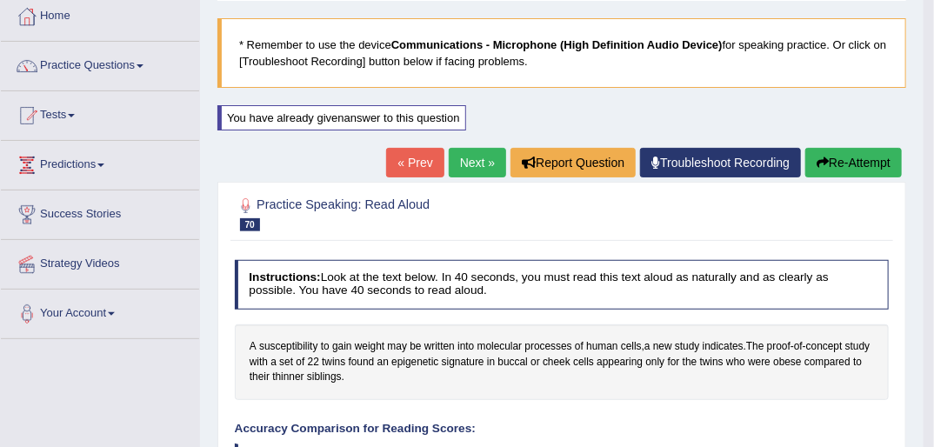
scroll to position [0, 0]
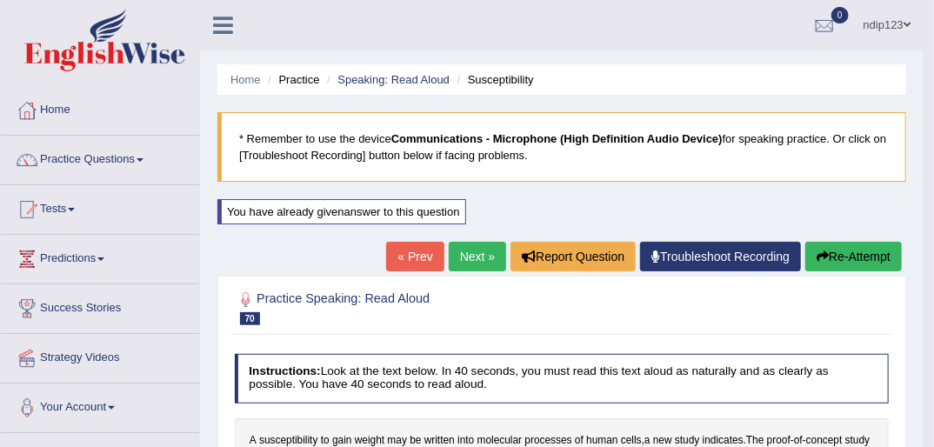
click at [459, 257] on link "Next »" at bounding box center [477, 257] width 57 height 30
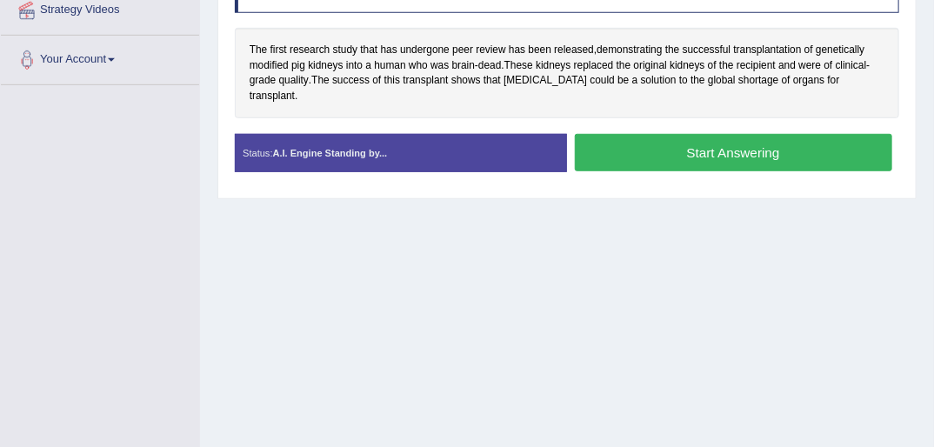
click at [700, 148] on button "Start Answering" at bounding box center [734, 152] width 318 height 37
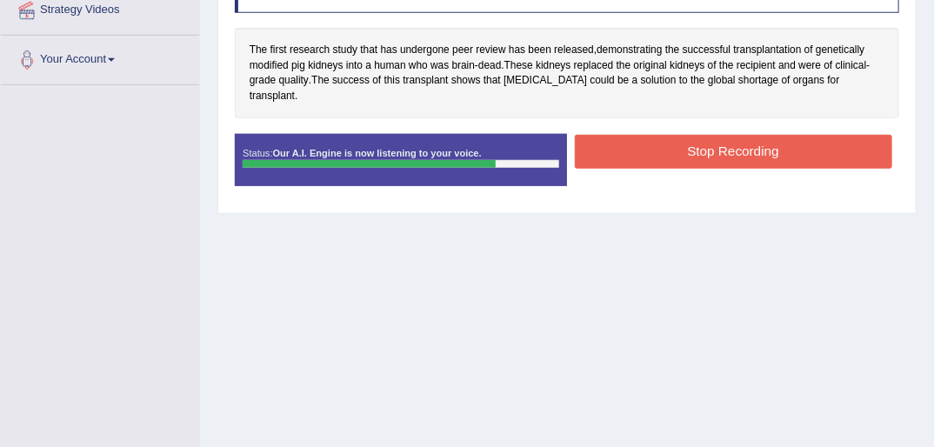
click at [692, 143] on button "Stop Recording" at bounding box center [734, 152] width 318 height 34
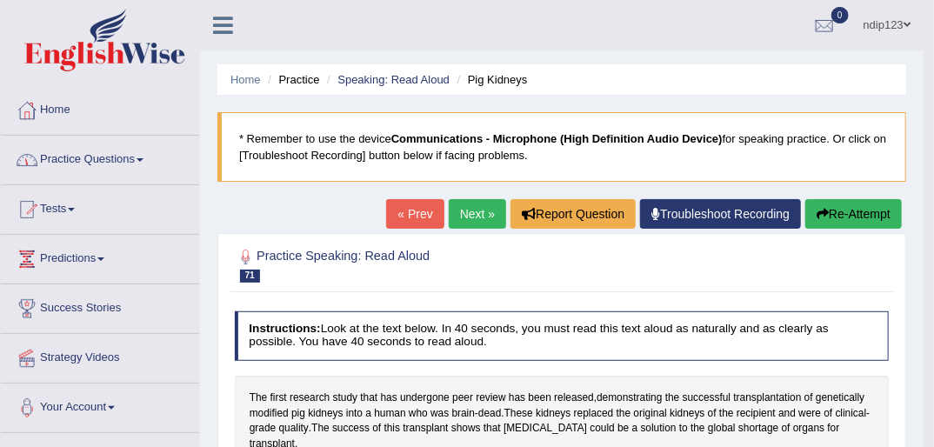
click at [67, 100] on link "Home" at bounding box center [100, 107] width 198 height 43
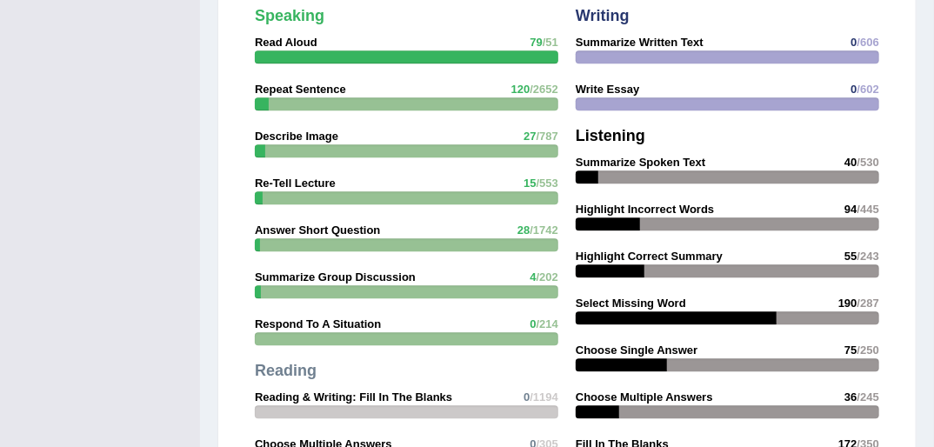
scroll to position [1531, 0]
